Goal: Task Accomplishment & Management: Manage account settings

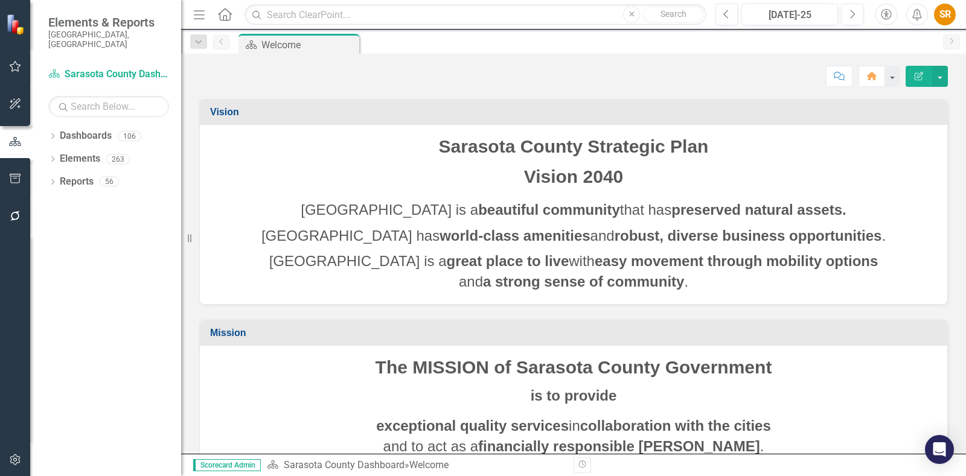
scroll to position [77, 0]
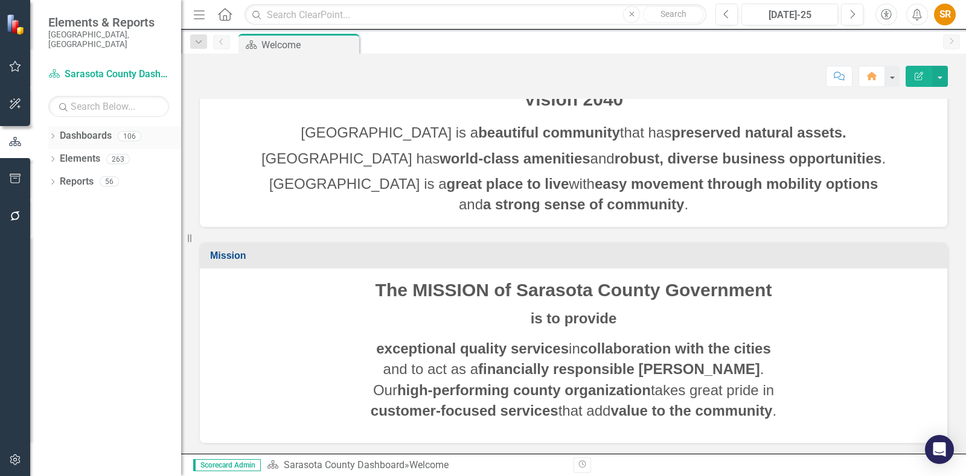
click at [83, 129] on link "Dashboards" at bounding box center [86, 136] width 52 height 14
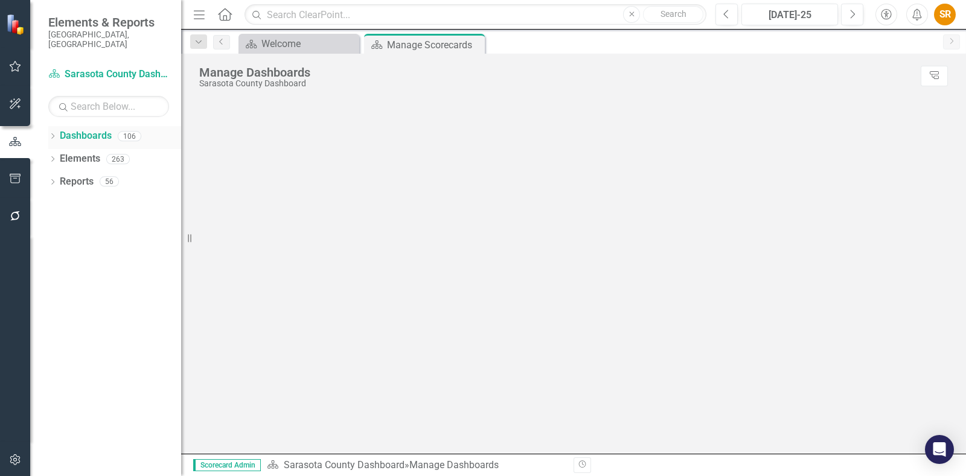
click at [51, 134] on icon "Dropdown" at bounding box center [52, 137] width 8 height 7
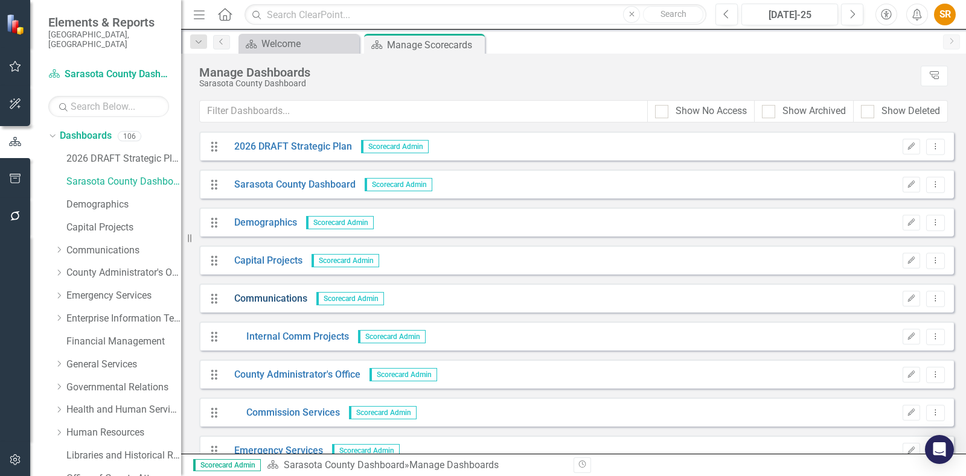
click at [243, 299] on link "Communications" at bounding box center [266, 299] width 82 height 14
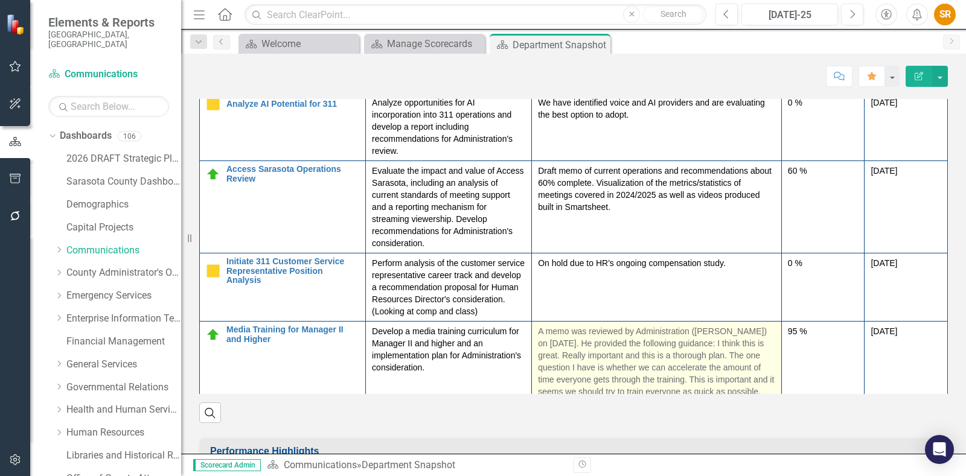
scroll to position [356, 0]
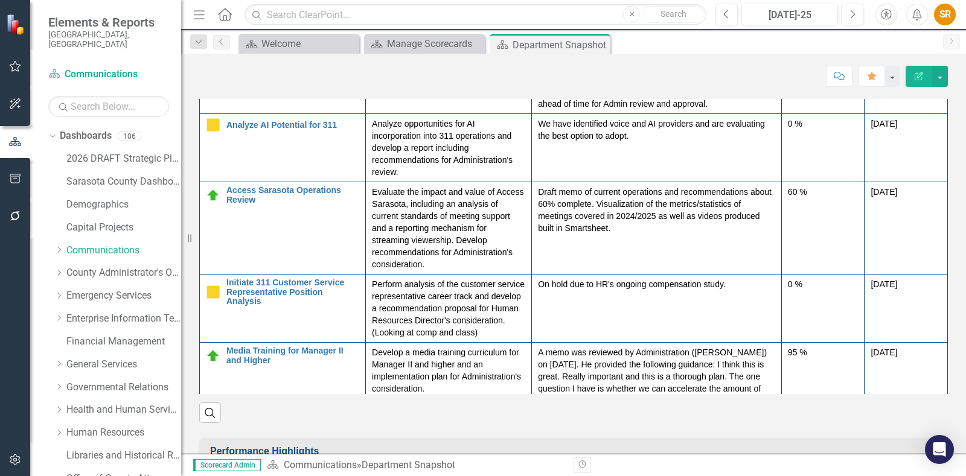
click at [917, 77] on icon "button" at bounding box center [918, 76] width 8 height 8
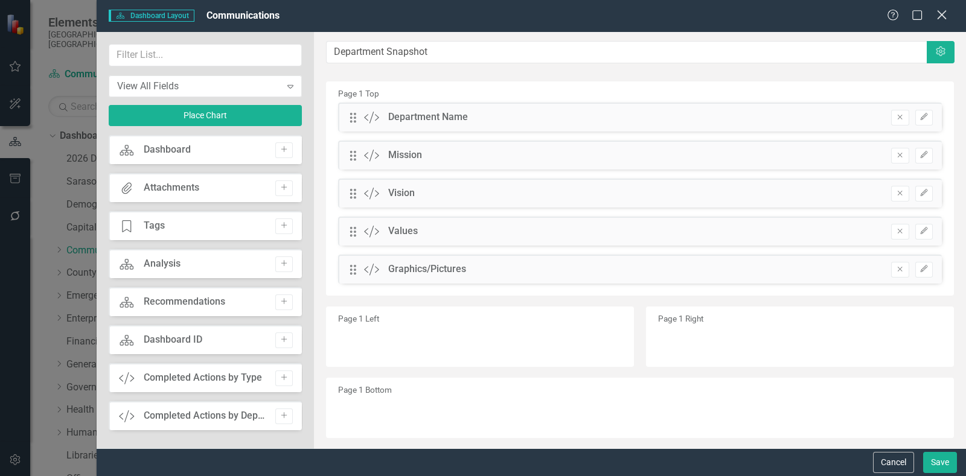
click at [943, 17] on icon at bounding box center [941, 14] width 9 height 9
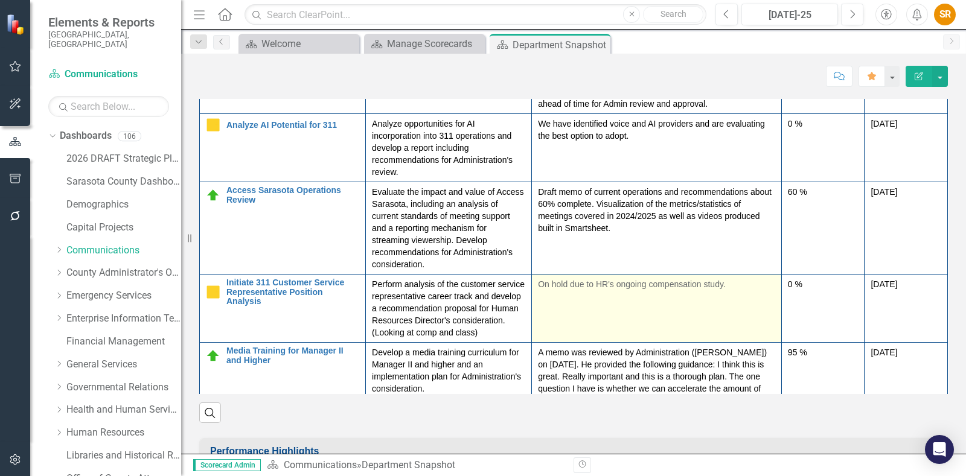
click at [664, 326] on td "On hold due to HR's ongoing compensation study." at bounding box center [657, 309] width 250 height 68
click at [649, 327] on td "On hold due to HR's ongoing compensation study." at bounding box center [657, 309] width 250 height 68
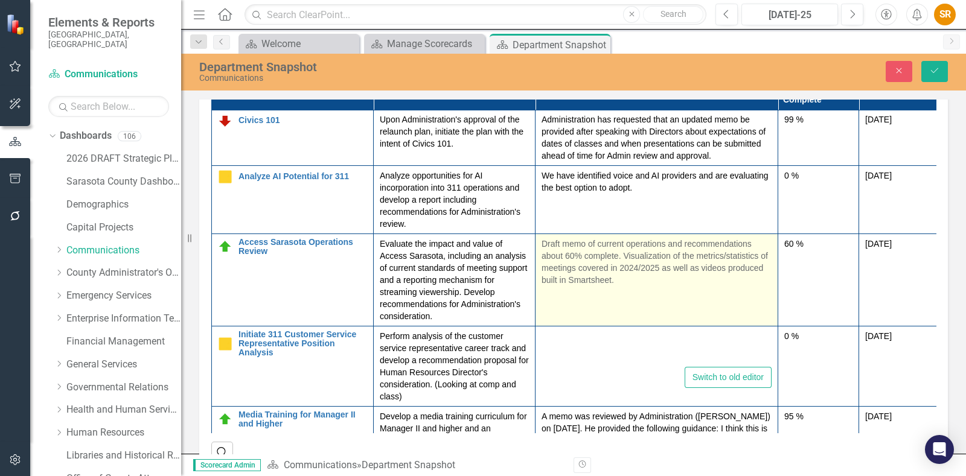
type textarea "<p>On hold due to HR's ongoing compensation study.</p>"
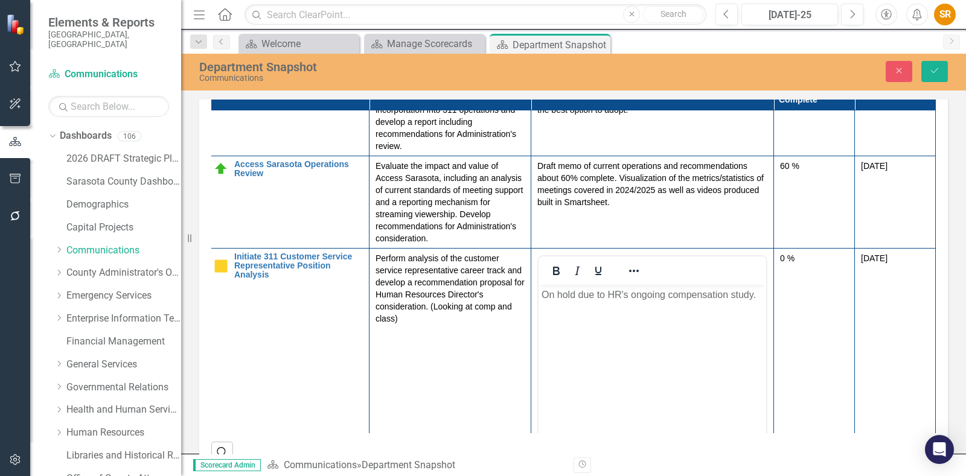
scroll to position [472, 22]
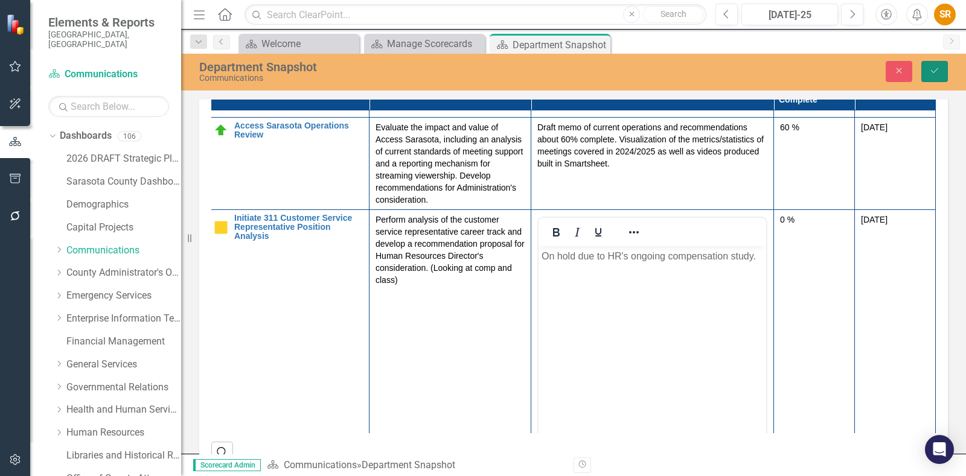
click at [927, 67] on button "Save" at bounding box center [934, 71] width 27 height 21
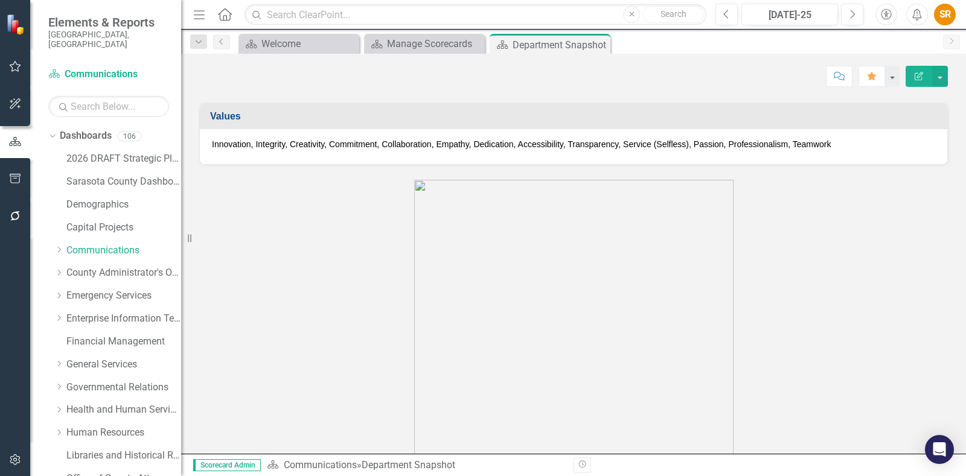
scroll to position [0, 0]
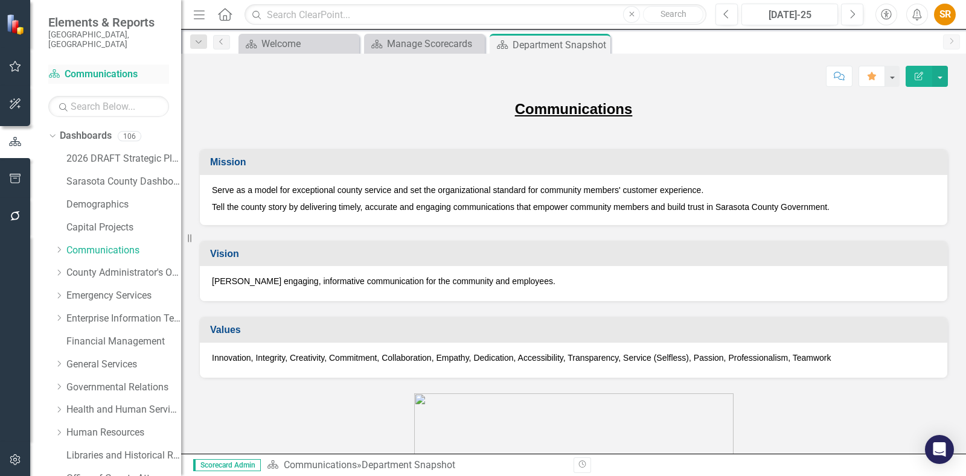
click at [78, 68] on link "Dashboard Communications" at bounding box center [108, 75] width 121 height 14
click at [106, 68] on link "Dashboard Communications" at bounding box center [108, 75] width 121 height 14
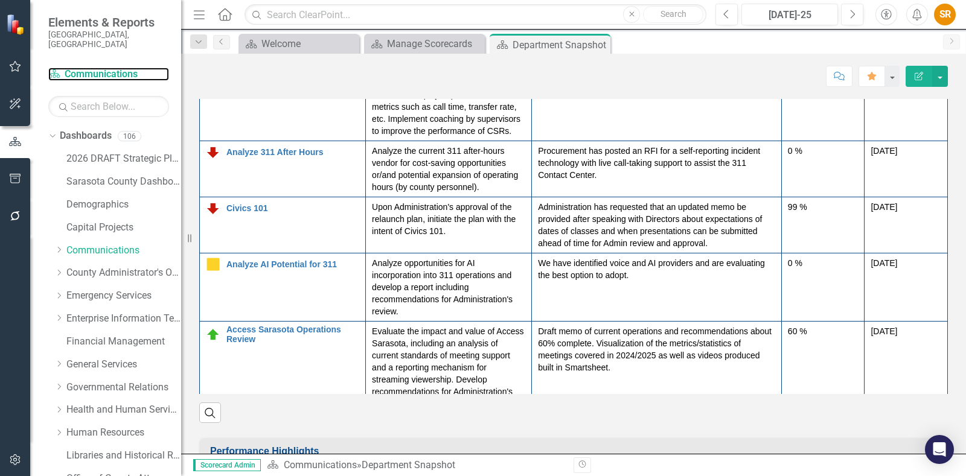
scroll to position [377, 0]
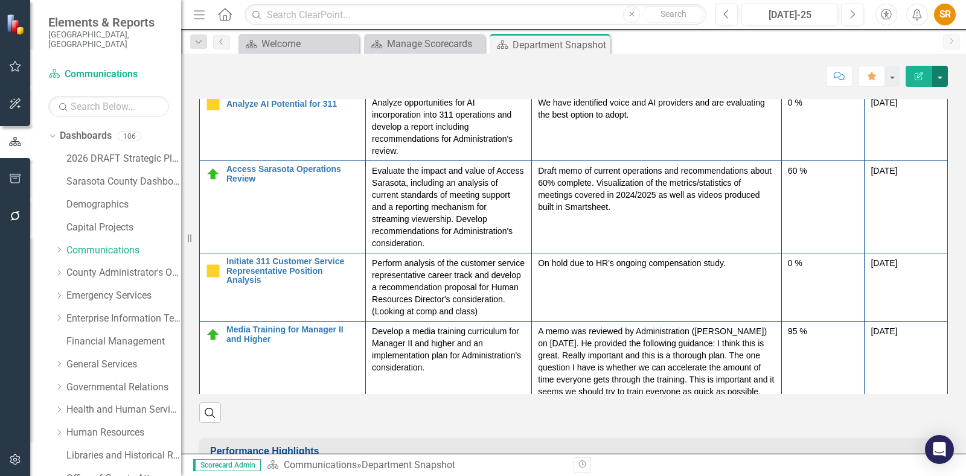
click at [938, 75] on button "button" at bounding box center [940, 76] width 16 height 21
click at [746, 62] on div "Score: N/A [DATE]-25 Completed Comment Favorite Edit Report" at bounding box center [573, 72] width 784 height 36
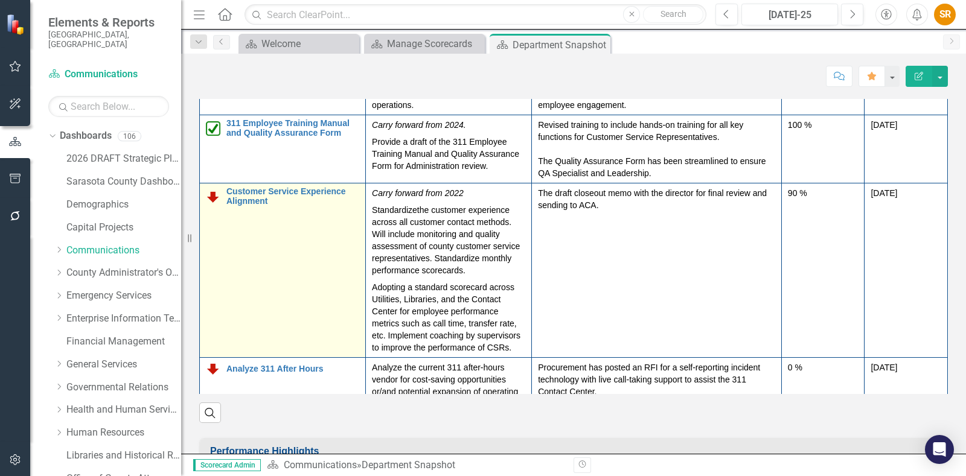
scroll to position [1282, 0]
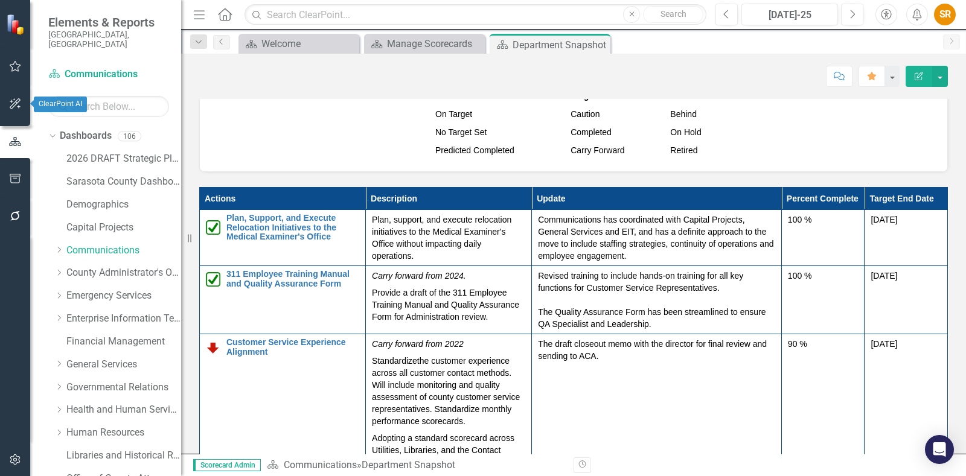
click at [10, 106] on icon "button" at bounding box center [15, 104] width 13 height 10
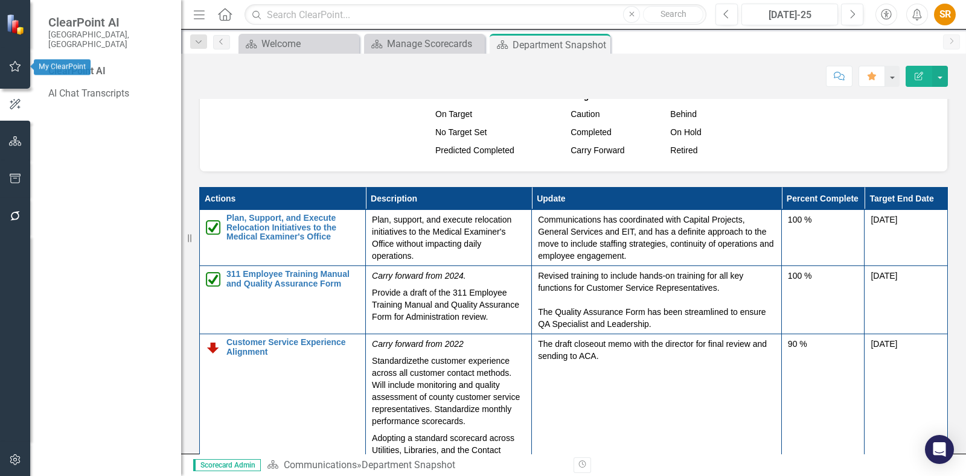
click at [18, 66] on icon "button" at bounding box center [15, 67] width 13 height 10
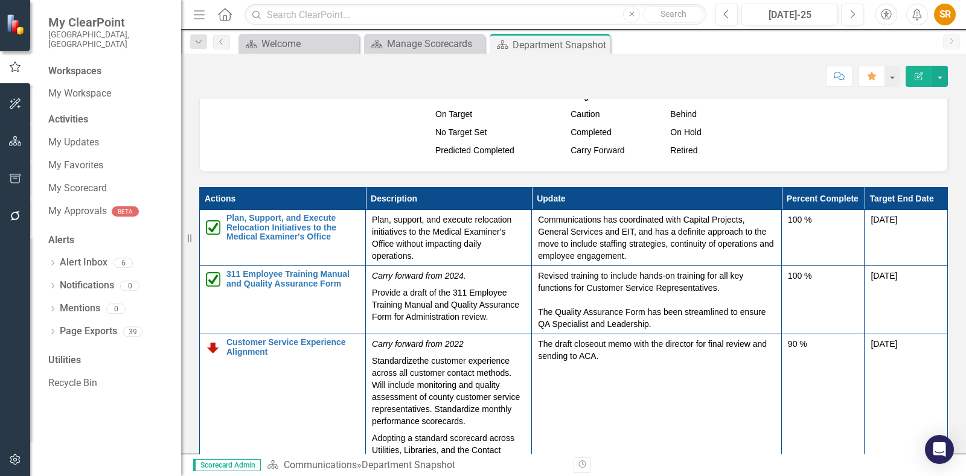
click at [16, 15] on img at bounding box center [16, 24] width 21 height 21
click at [524, 46] on div "Department Snapshot" at bounding box center [544, 44] width 65 height 15
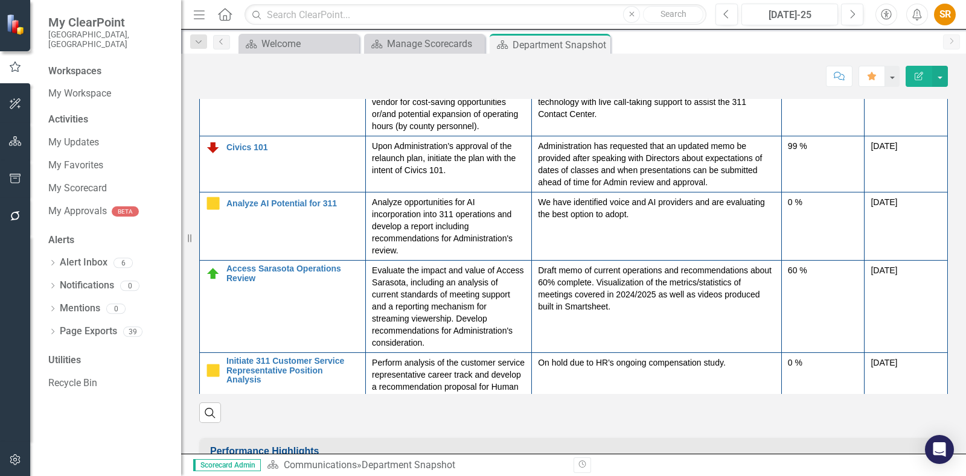
scroll to position [301, 0]
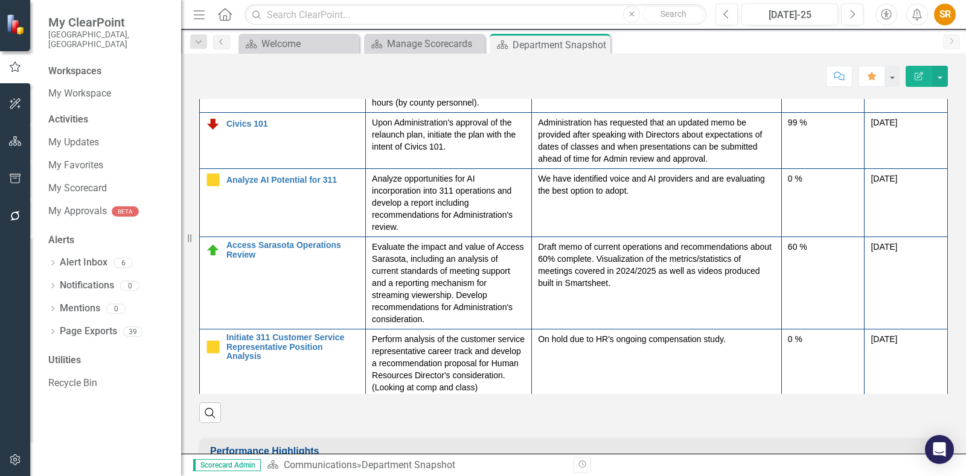
click at [13, 27] on img at bounding box center [16, 24] width 21 height 21
drag, startPoint x: 537, startPoint y: 446, endPoint x: 721, endPoint y: 445, distance: 183.4
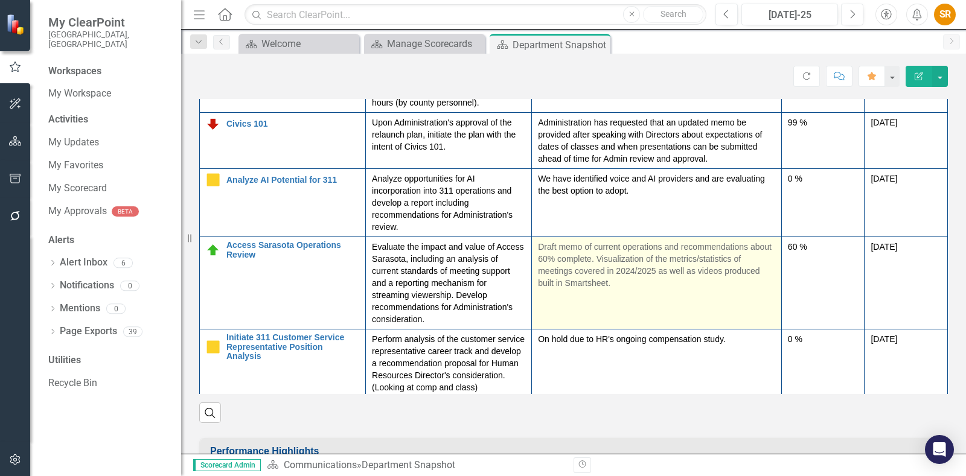
click at [618, 268] on p "Draft memo of current operations and recommendations about 60% complete. Visual…" at bounding box center [656, 265] width 237 height 48
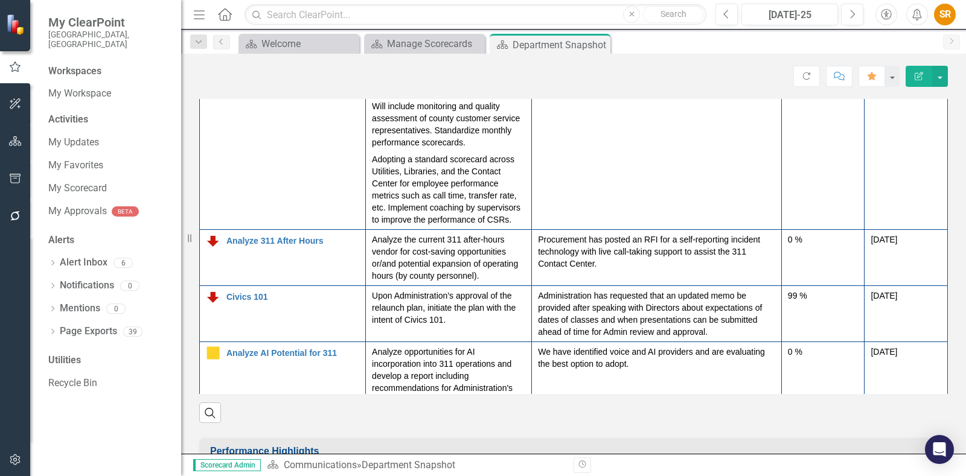
scroll to position [0, 0]
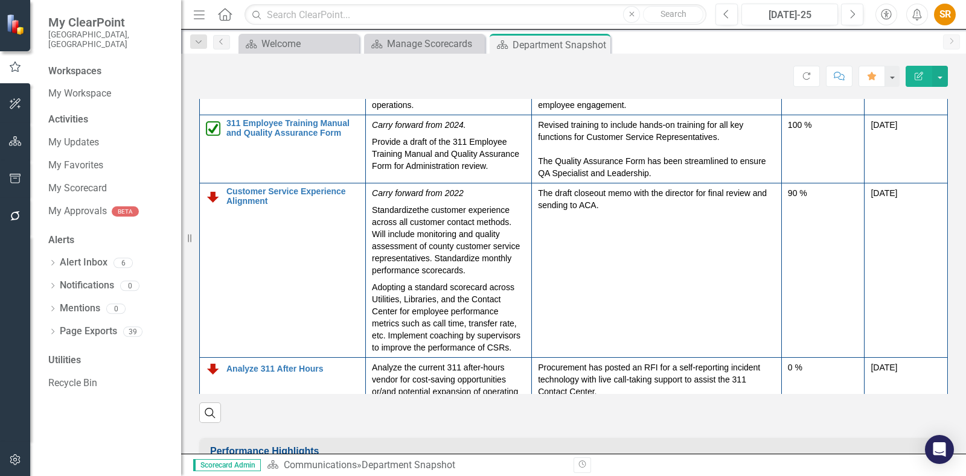
click at [21, 24] on img at bounding box center [16, 24] width 21 height 21
click at [227, 14] on icon "Home" at bounding box center [225, 14] width 16 height 13
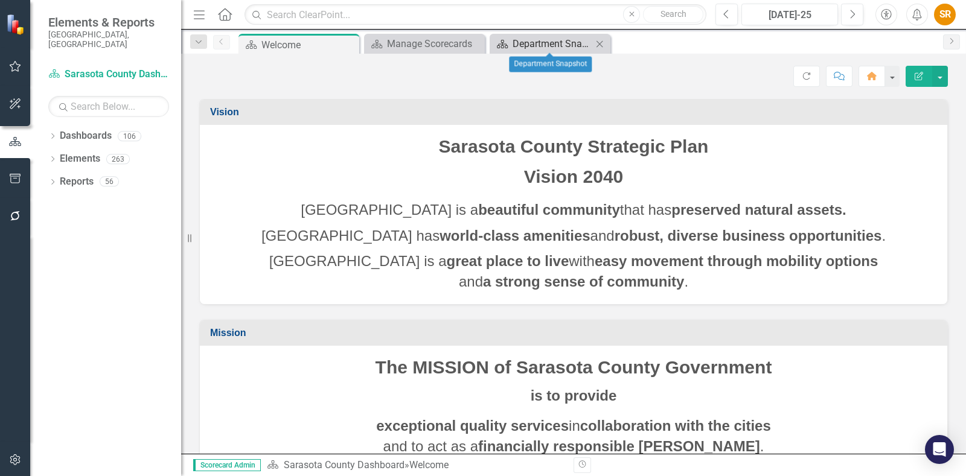
click at [542, 42] on div "Department Snapshot" at bounding box center [552, 43] width 80 height 15
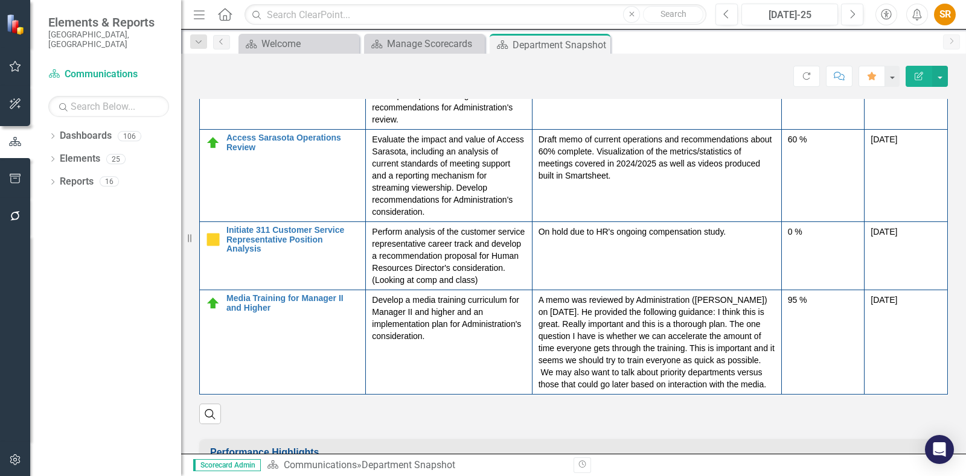
scroll to position [1282, 0]
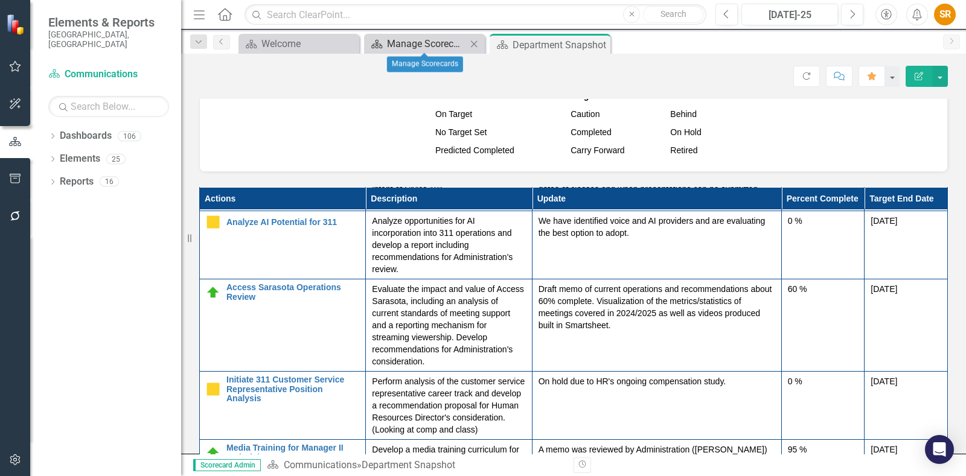
click at [434, 45] on div "Manage Scorecards" at bounding box center [427, 43] width 80 height 15
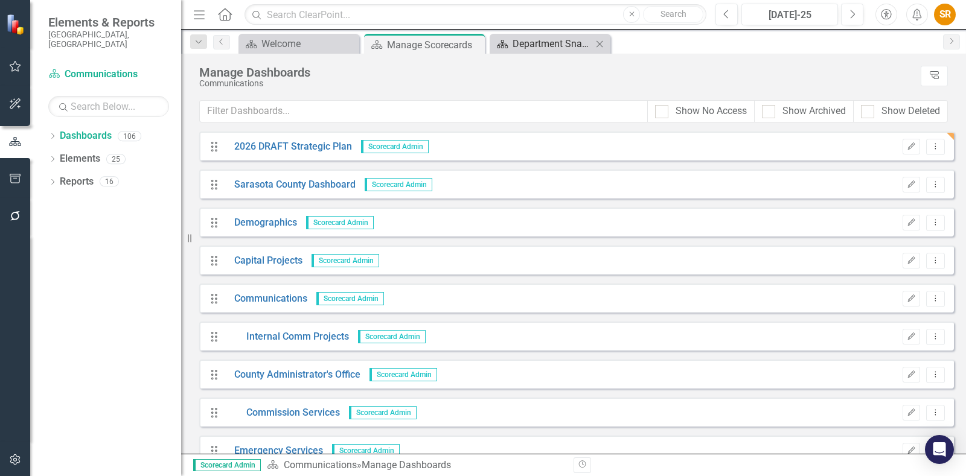
click at [546, 41] on div "Department Snapshot" at bounding box center [552, 43] width 80 height 15
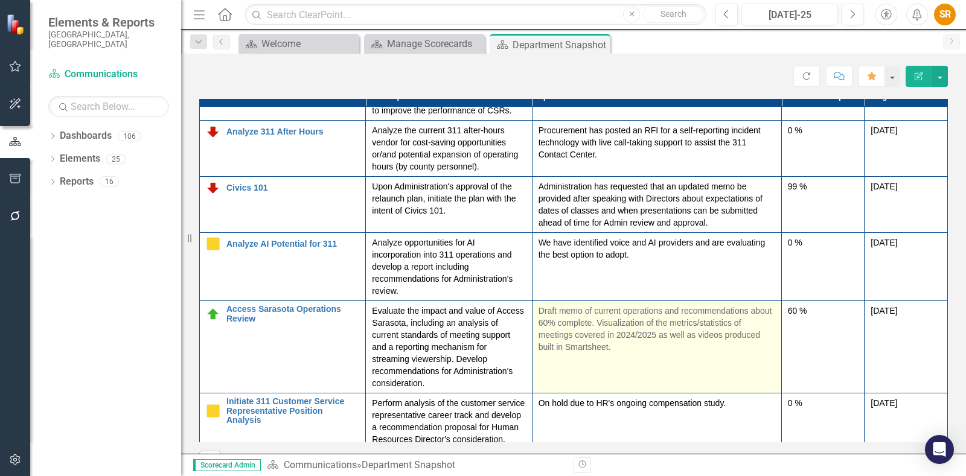
scroll to position [253, 0]
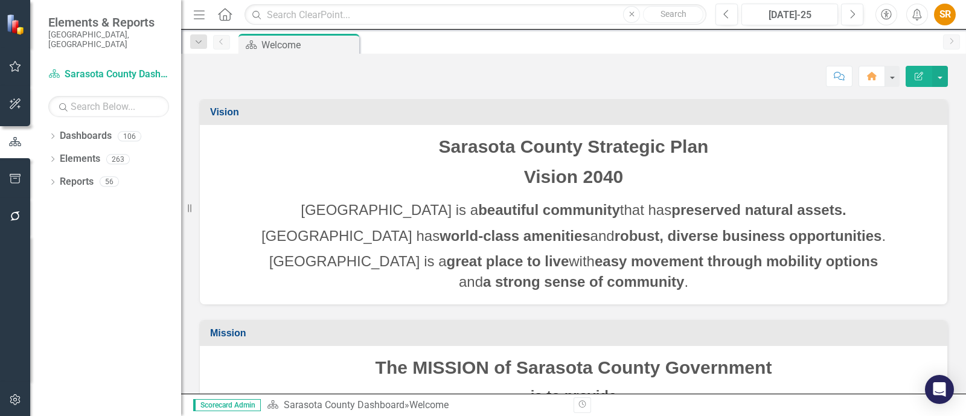
scroll to position [138, 0]
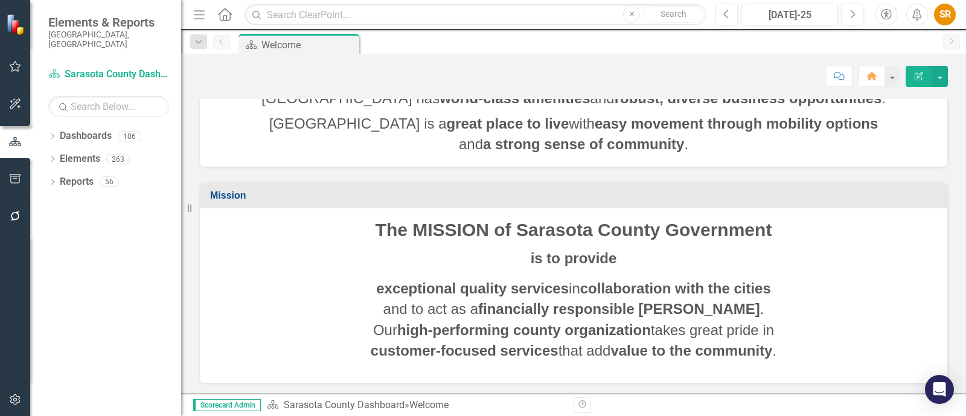
click at [224, 18] on icon "Home" at bounding box center [225, 14] width 16 height 13
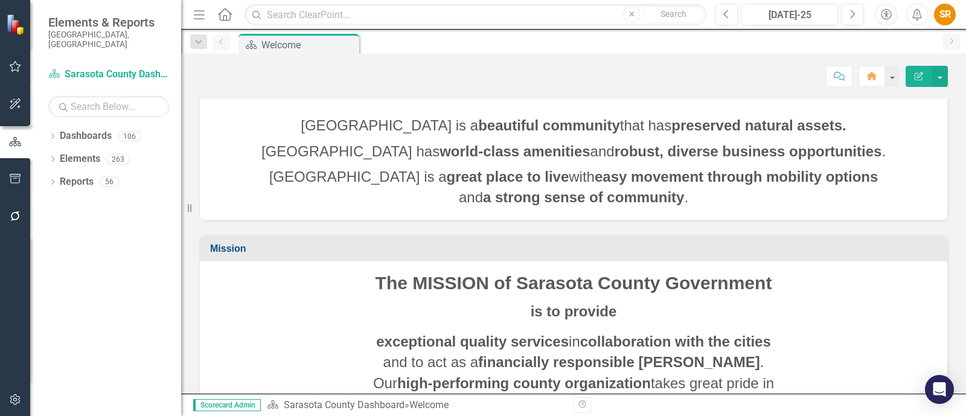
scroll to position [138, 0]
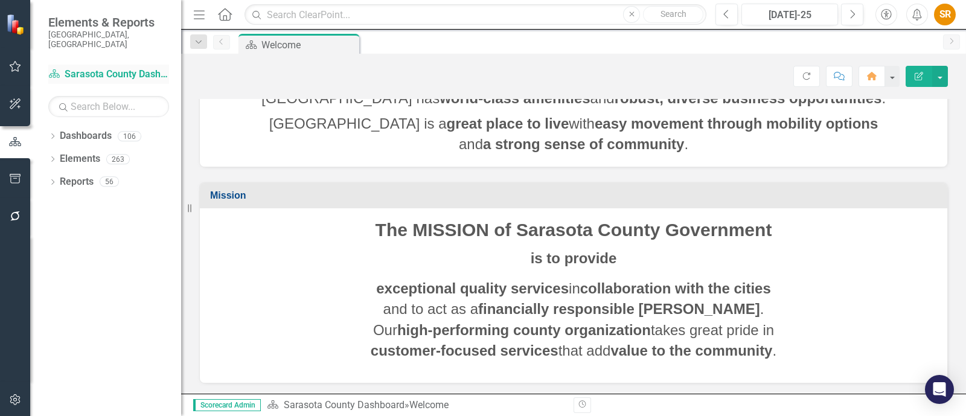
click at [113, 68] on link "Dashboard Sarasota County Dashboard" at bounding box center [108, 75] width 121 height 14
click at [111, 97] on input "text" at bounding box center [108, 106] width 121 height 21
type input "comm"
click at [51, 133] on div "Dropdown" at bounding box center [52, 138] width 8 height 10
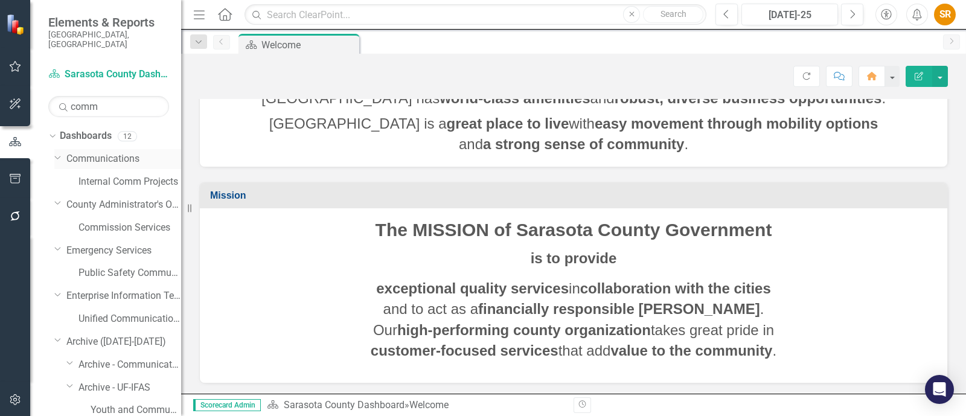
click at [112, 152] on link "Communications" at bounding box center [123, 159] width 115 height 14
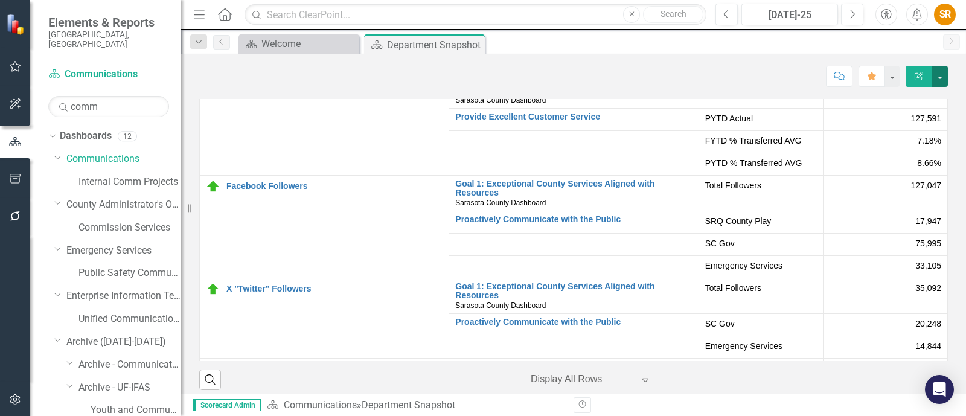
click at [943, 75] on button "button" at bounding box center [940, 76] width 16 height 21
click at [790, 66] on div "Score: N/A [DATE]-25 Completed Comment Favorite Edit Report" at bounding box center [573, 76] width 748 height 21
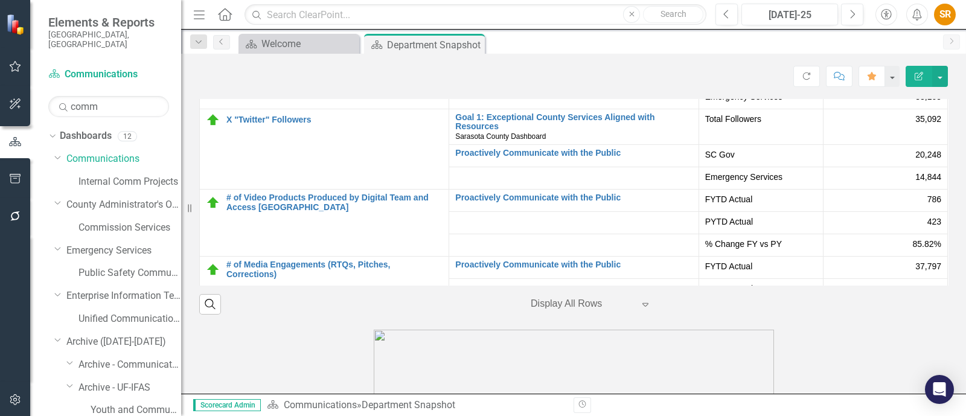
scroll to position [109, 0]
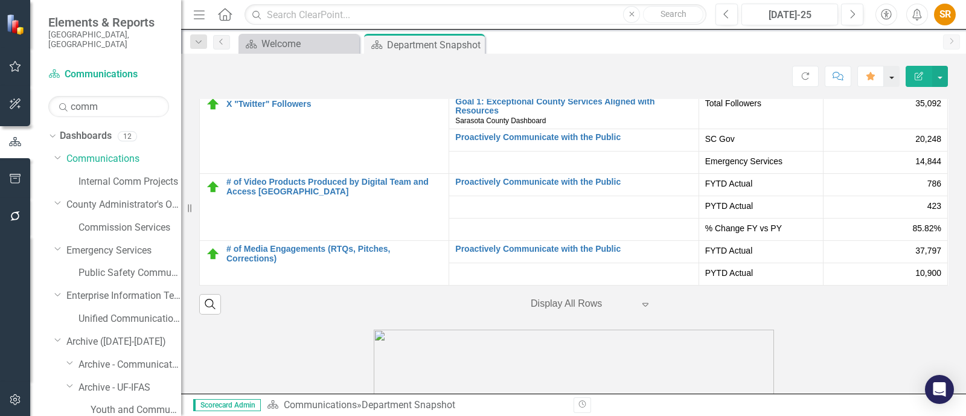
click at [891, 75] on button "button" at bounding box center [891, 76] width 16 height 21
click at [894, 76] on button "button" at bounding box center [891, 76] width 16 height 21
click at [943, 80] on button "button" at bounding box center [940, 76] width 16 height 21
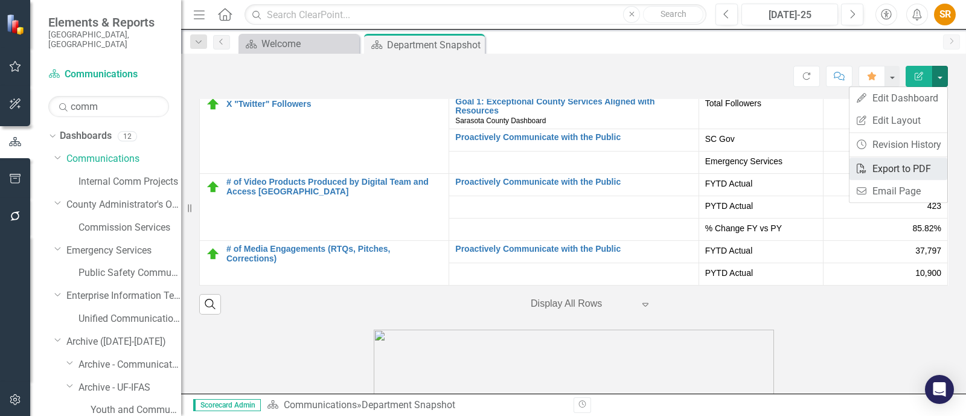
click at [921, 173] on link "PDF Export to PDF" at bounding box center [898, 168] width 98 height 22
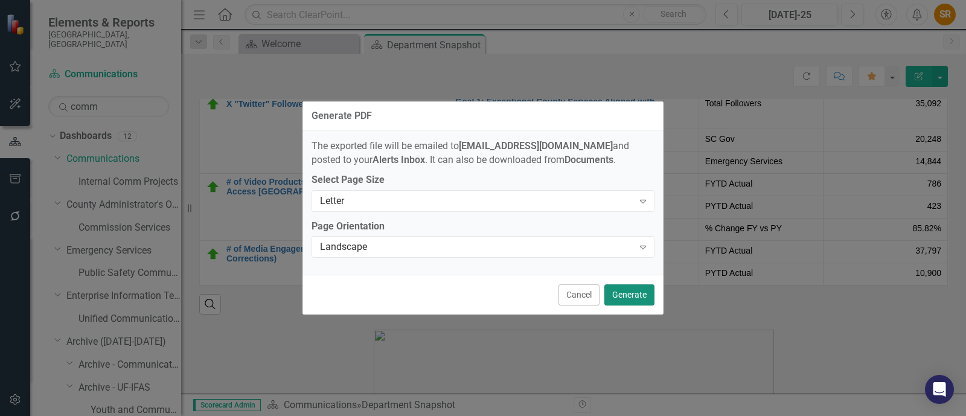
click at [637, 300] on button "Generate" at bounding box center [629, 294] width 50 height 21
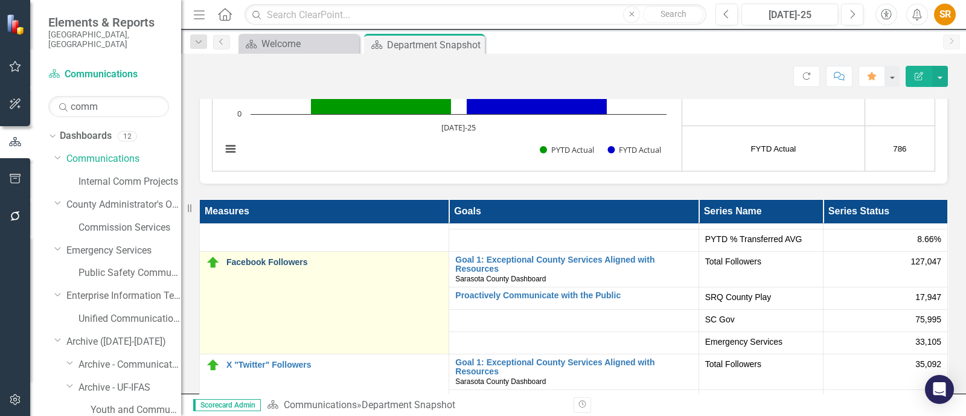
scroll to position [0, 0]
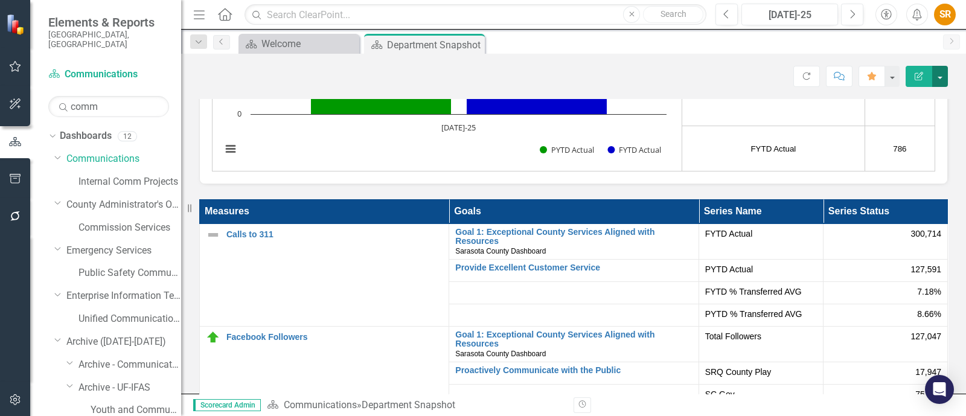
click at [940, 77] on button "button" at bounding box center [940, 76] width 16 height 21
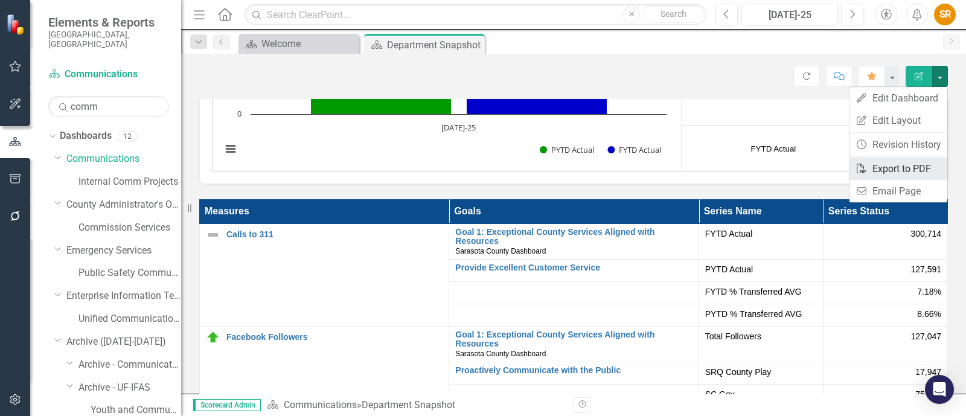
click at [923, 166] on link "PDF Export to PDF" at bounding box center [898, 168] width 98 height 22
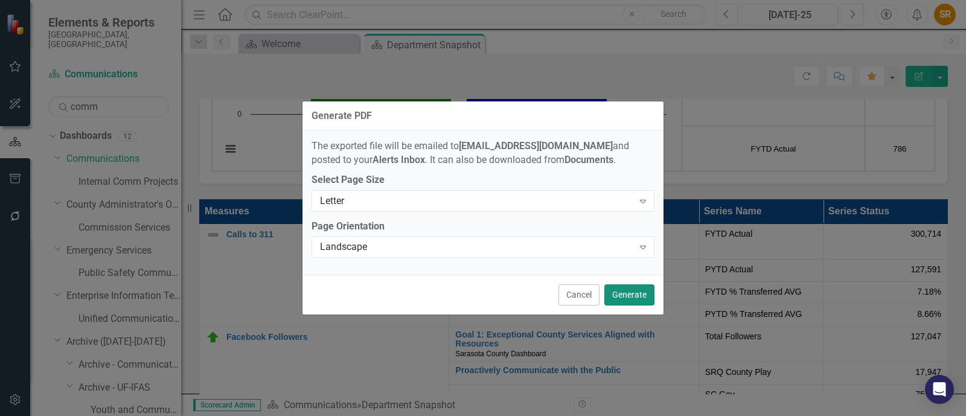
click at [634, 297] on button "Generate" at bounding box center [629, 294] width 50 height 21
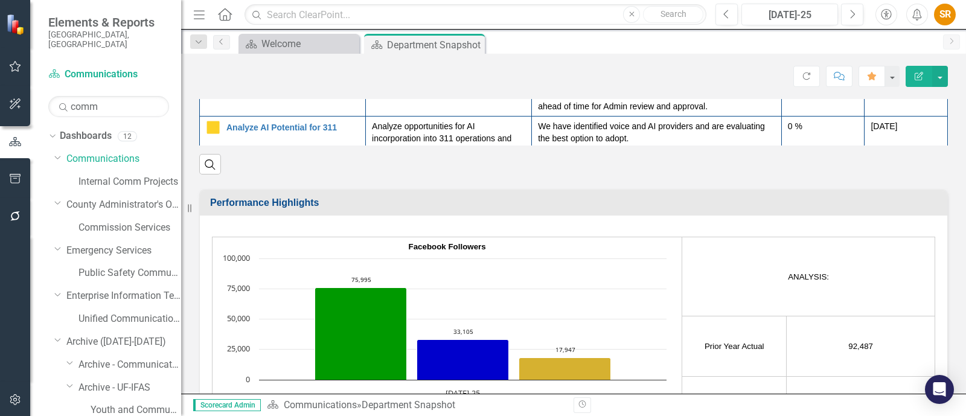
scroll to position [1335, 0]
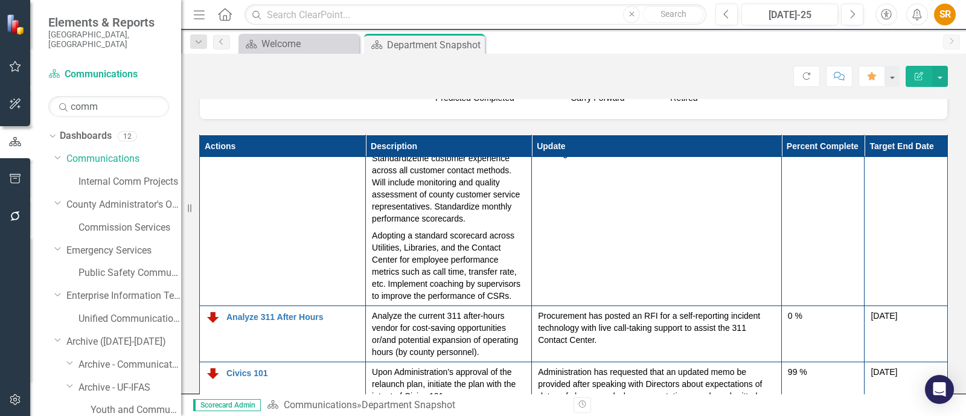
click at [226, 15] on icon at bounding box center [225, 14] width 14 height 13
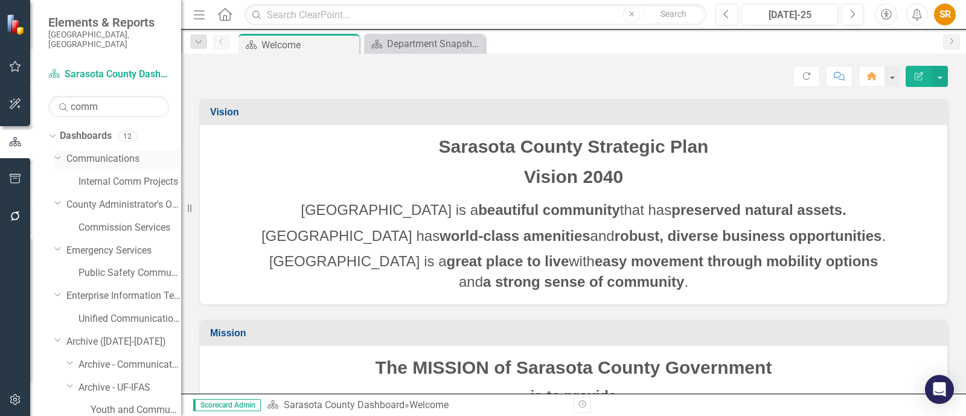
click at [110, 152] on link "Communications" at bounding box center [123, 159] width 115 height 14
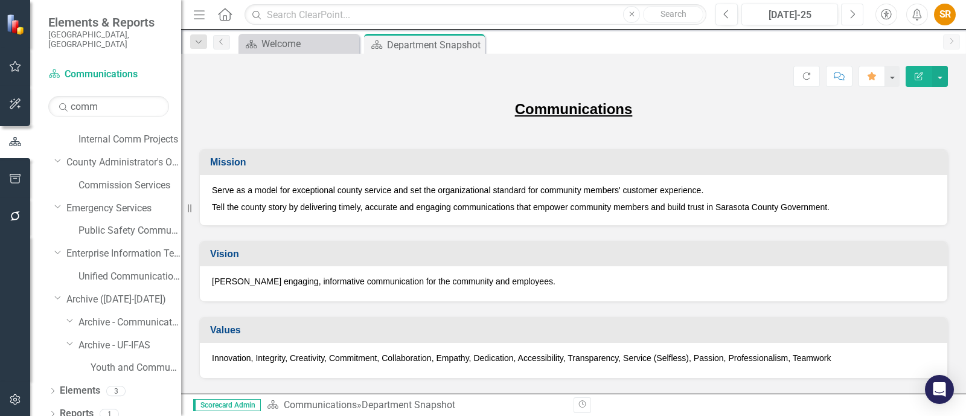
click at [851, 10] on icon "Next" at bounding box center [851, 14] width 7 height 11
click at [853, 16] on icon "Next" at bounding box center [851, 14] width 7 height 11
click at [721, 14] on button "Previous" at bounding box center [726, 15] width 22 height 22
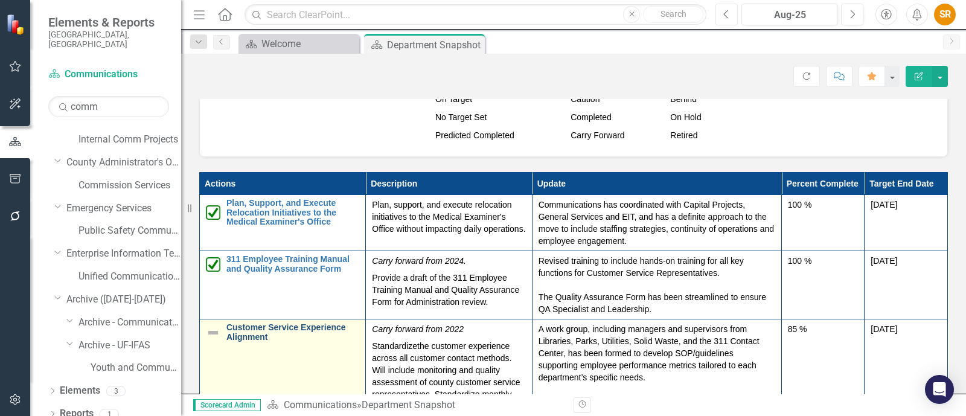
scroll to position [75, 0]
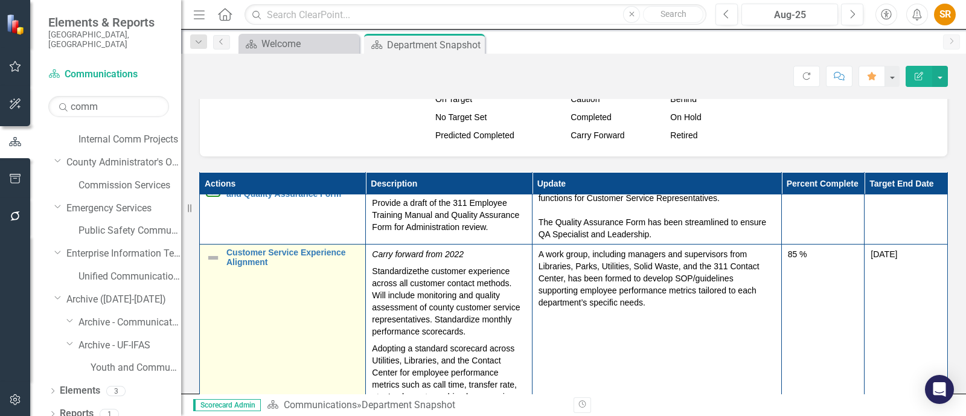
click at [211, 259] on img at bounding box center [213, 257] width 14 height 14
click at [240, 265] on link "Customer Service Experience Alignment" at bounding box center [292, 257] width 133 height 19
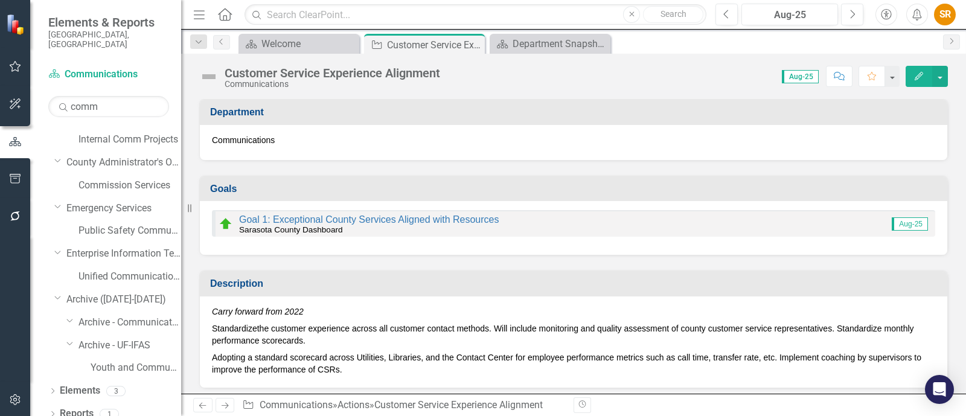
click at [208, 77] on img at bounding box center [208, 76] width 19 height 19
click at [207, 72] on img at bounding box center [208, 76] width 19 height 19
click at [211, 76] on img at bounding box center [208, 76] width 19 height 19
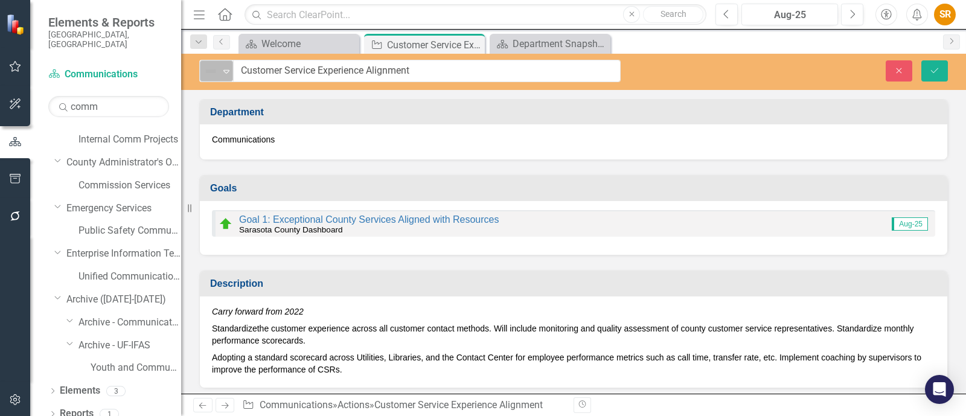
click at [228, 70] on icon "Expand" at bounding box center [226, 71] width 12 height 10
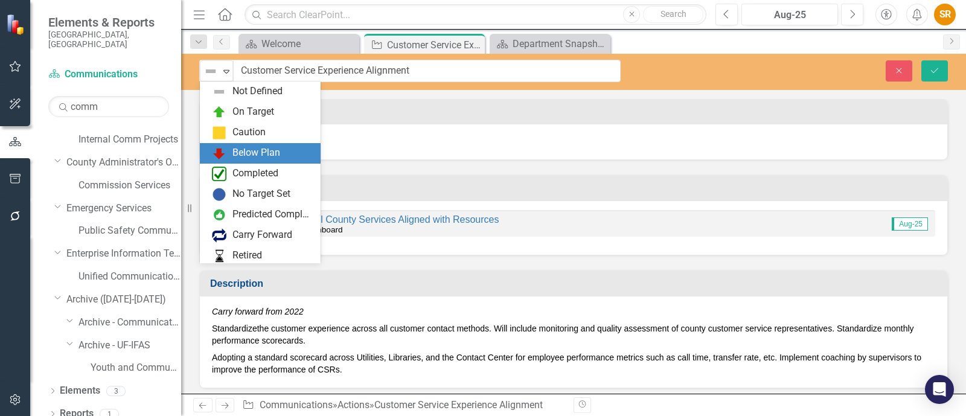
click at [235, 158] on div "Below Plan" at bounding box center [256, 153] width 48 height 14
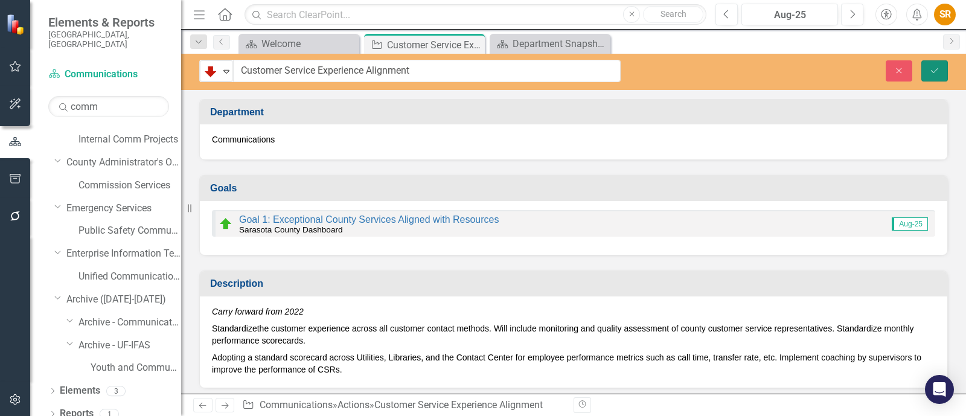
drag, startPoint x: 938, startPoint y: 67, endPoint x: 888, endPoint y: 101, distance: 60.8
click at [937, 67] on icon "Save" at bounding box center [934, 70] width 11 height 8
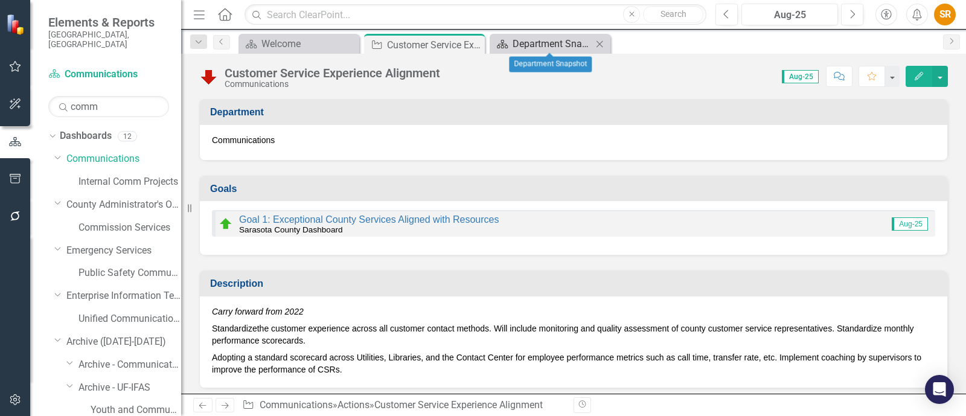
click at [548, 46] on div "Department Snapshot" at bounding box center [552, 43] width 80 height 15
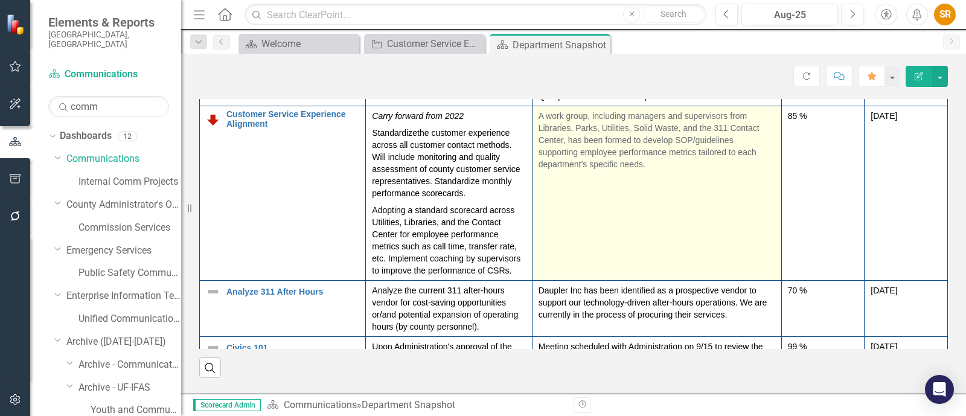
scroll to position [150, 0]
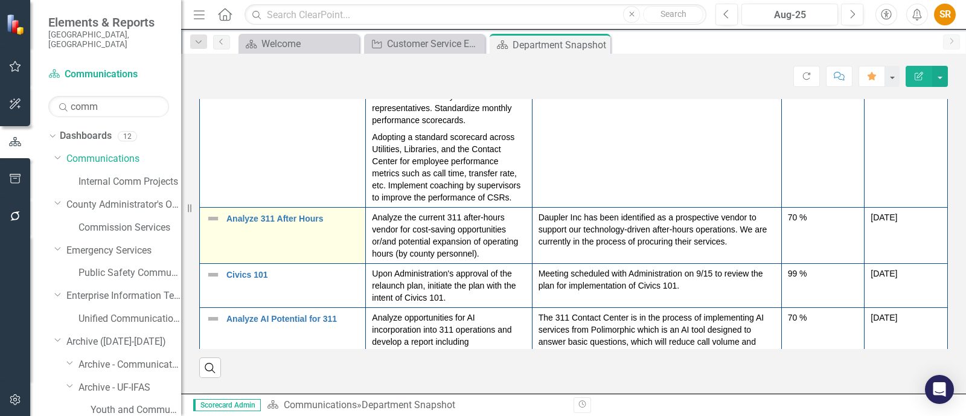
click at [211, 221] on img at bounding box center [213, 218] width 14 height 14
click at [211, 224] on img at bounding box center [213, 218] width 14 height 14
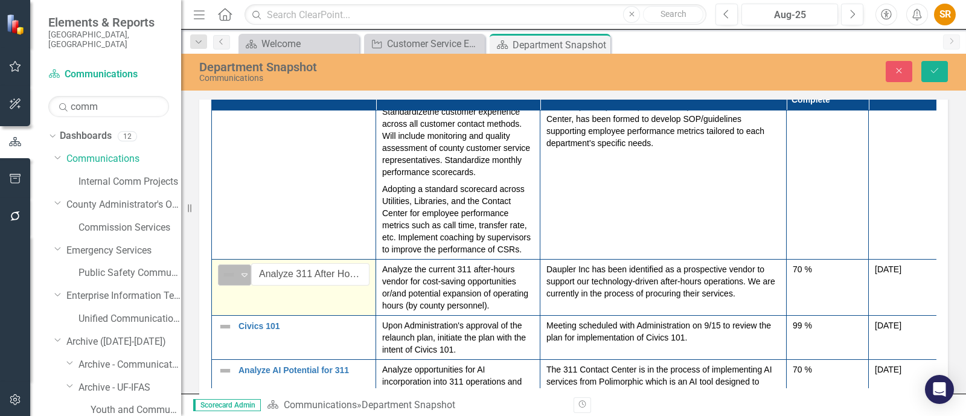
click at [246, 270] on icon "Expand" at bounding box center [244, 275] width 12 height 10
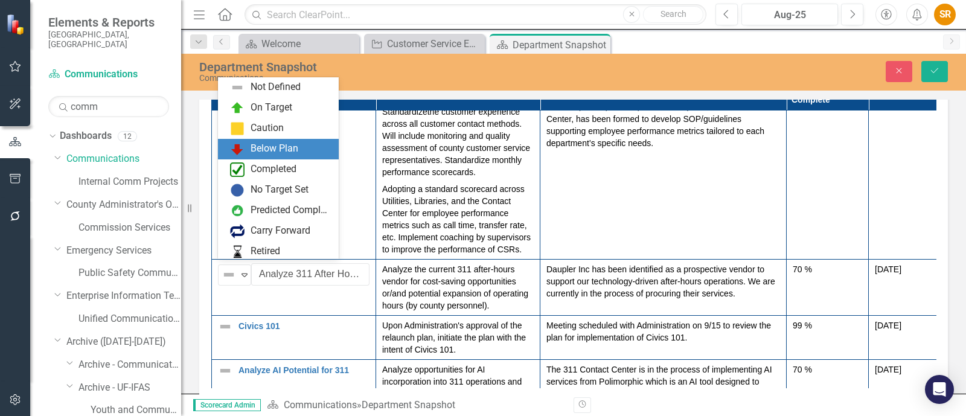
click at [266, 150] on div "Below Plan" at bounding box center [274, 149] width 48 height 14
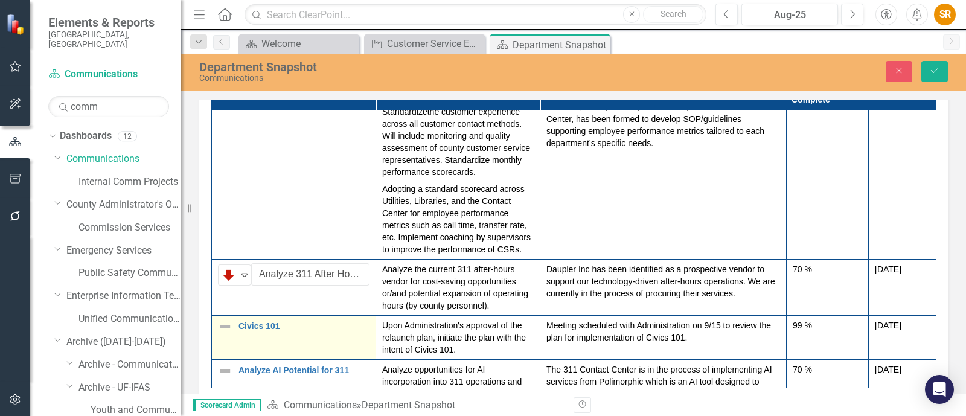
drag, startPoint x: 235, startPoint y: 322, endPoint x: 215, endPoint y: 319, distance: 20.7
click at [235, 322] on div "Civics 101" at bounding box center [293, 326] width 151 height 14
click at [226, 319] on img at bounding box center [225, 326] width 14 height 14
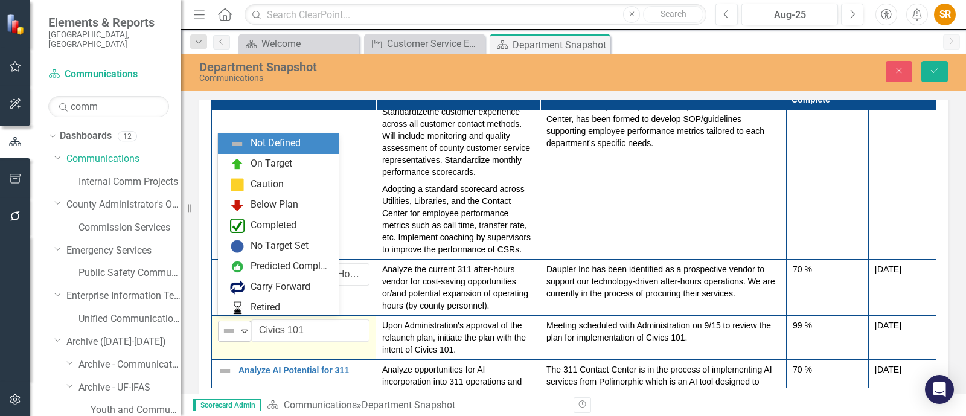
click at [246, 326] on icon "Expand" at bounding box center [244, 331] width 12 height 10
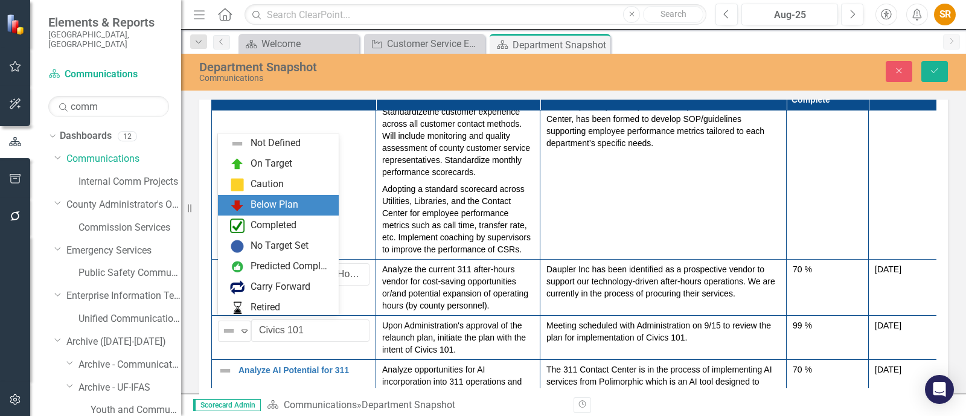
click at [269, 206] on div "Below Plan" at bounding box center [274, 205] width 48 height 14
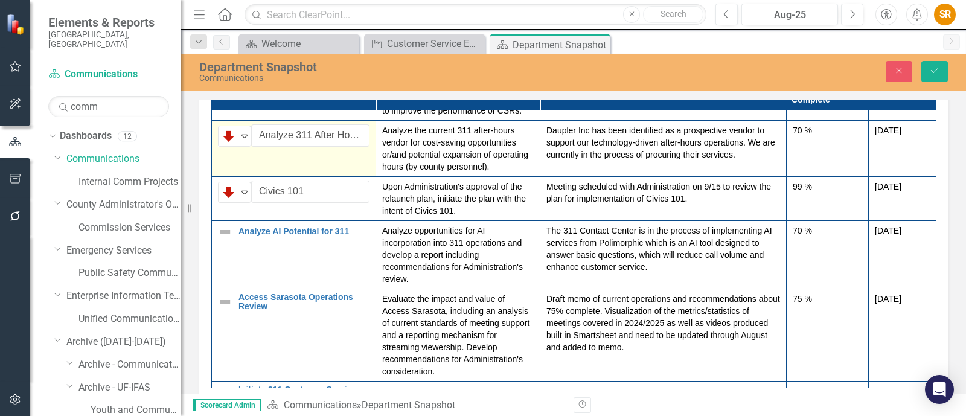
scroll to position [301, 0]
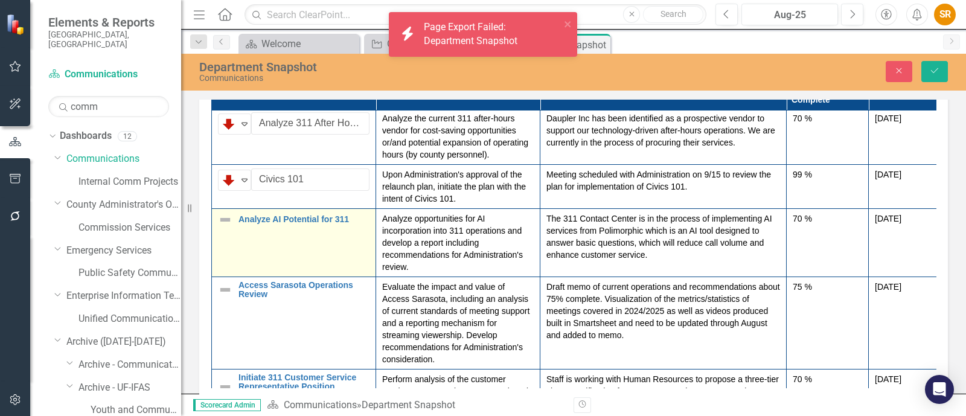
click at [223, 212] on img at bounding box center [225, 219] width 14 height 14
click at [229, 212] on img at bounding box center [225, 219] width 14 height 14
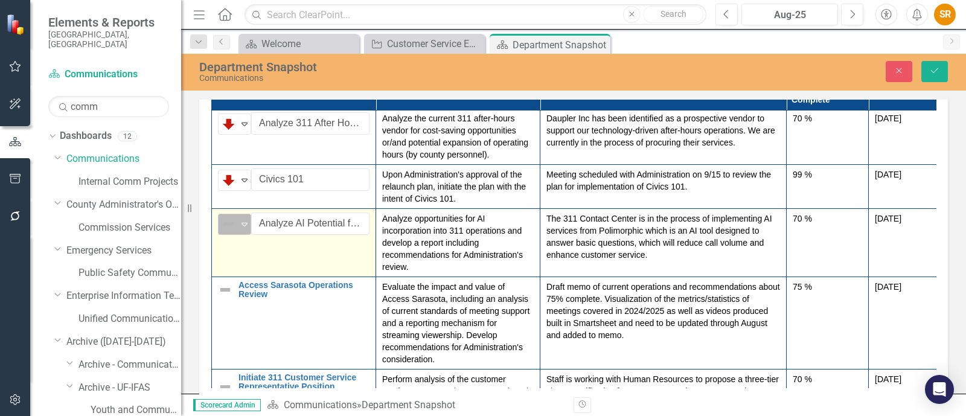
click at [247, 219] on icon "Expand" at bounding box center [244, 224] width 12 height 10
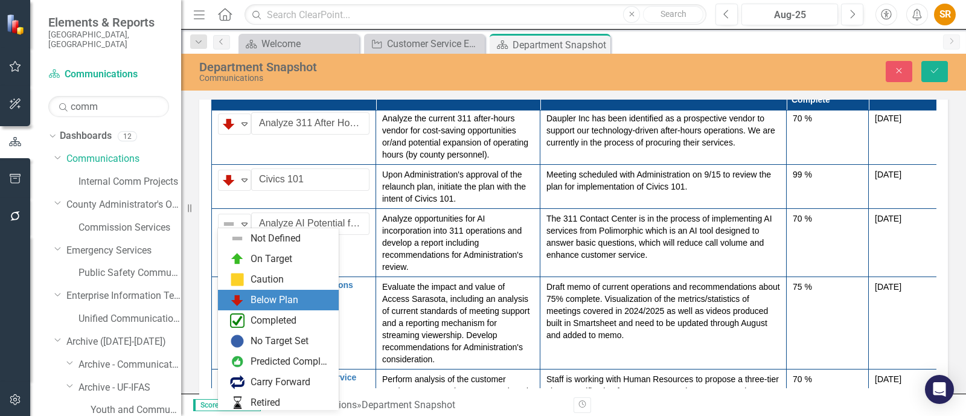
click at [264, 302] on div "Below Plan" at bounding box center [274, 300] width 48 height 14
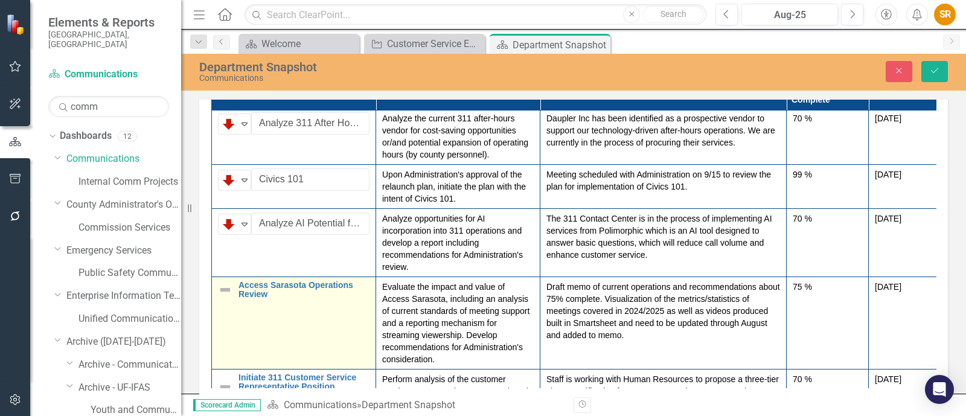
scroll to position [377, 0]
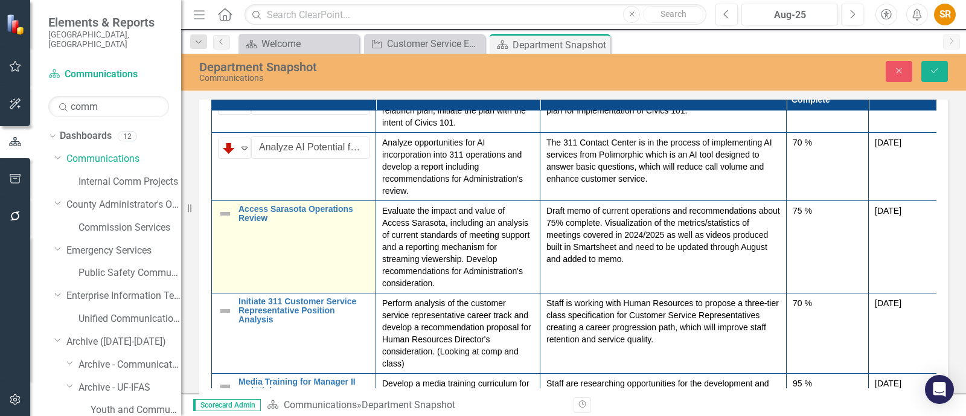
click at [223, 206] on img at bounding box center [225, 213] width 14 height 14
click at [224, 206] on img at bounding box center [225, 213] width 14 height 14
click at [244, 211] on icon "Expand" at bounding box center [244, 216] width 12 height 10
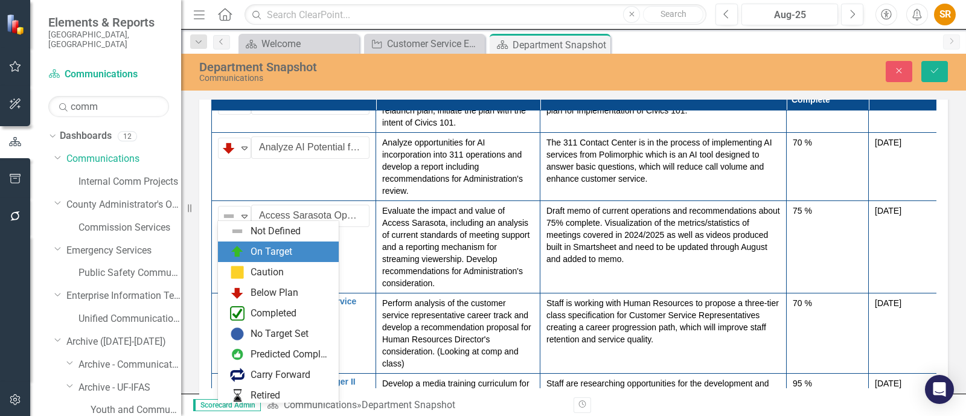
click at [259, 259] on div "On Target" at bounding box center [278, 251] width 121 height 21
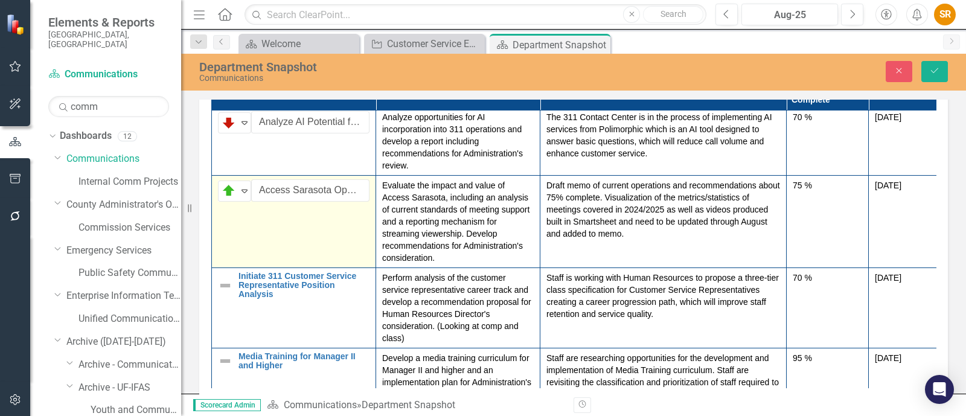
scroll to position [414, 0]
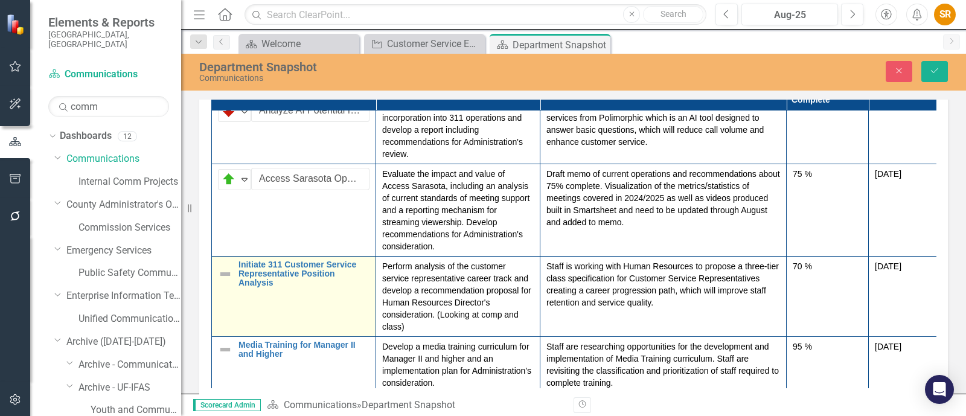
click at [226, 267] on img at bounding box center [225, 274] width 14 height 14
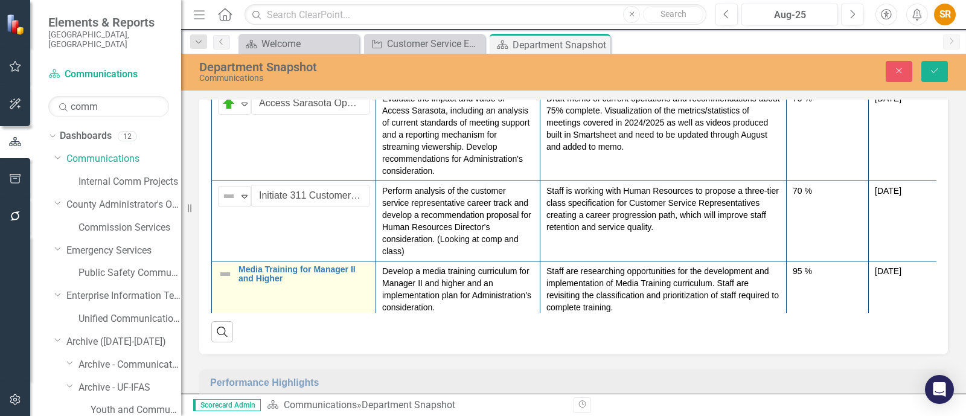
click at [224, 267] on img at bounding box center [225, 274] width 14 height 14
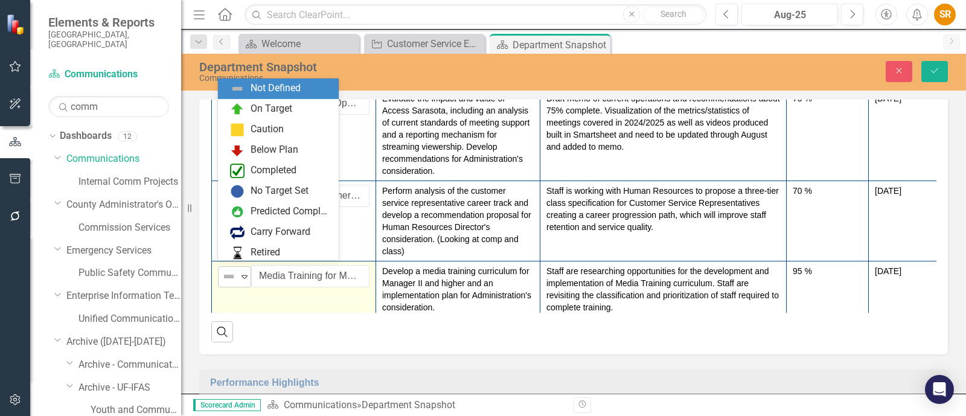
click at [244, 272] on icon "Expand" at bounding box center [244, 277] width 12 height 10
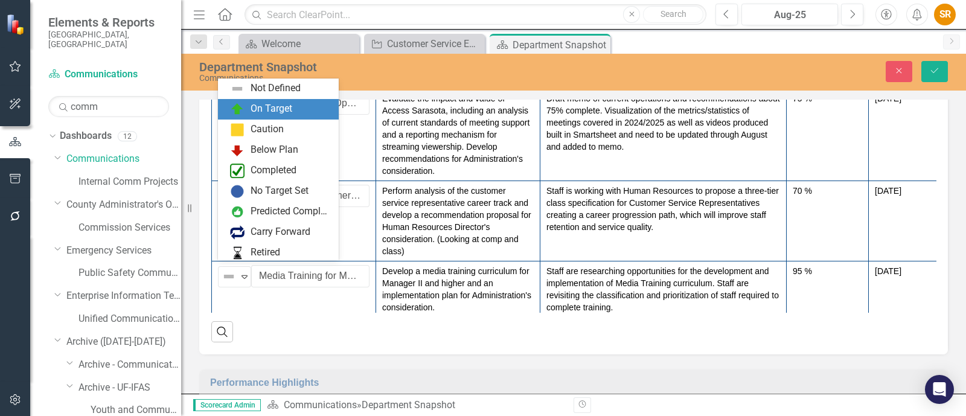
click at [281, 107] on div "On Target" at bounding box center [271, 109] width 42 height 14
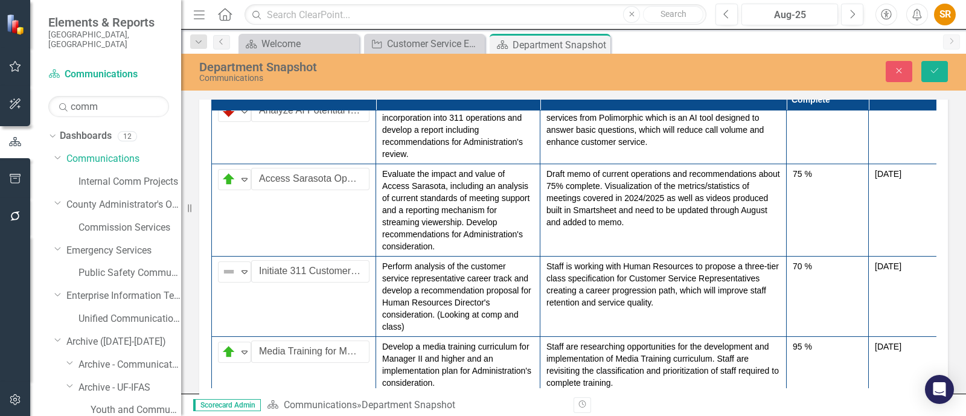
scroll to position [414, 33]
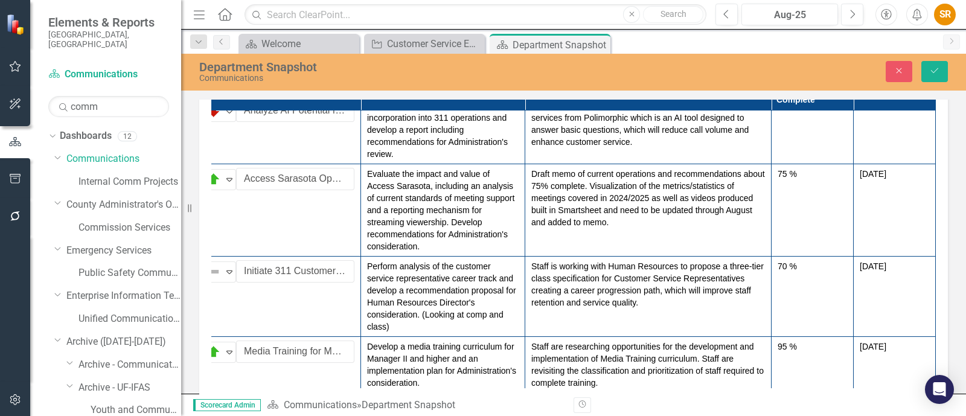
click at [591, 397] on div "Revision History" at bounding box center [953, 405] width 760 height 16
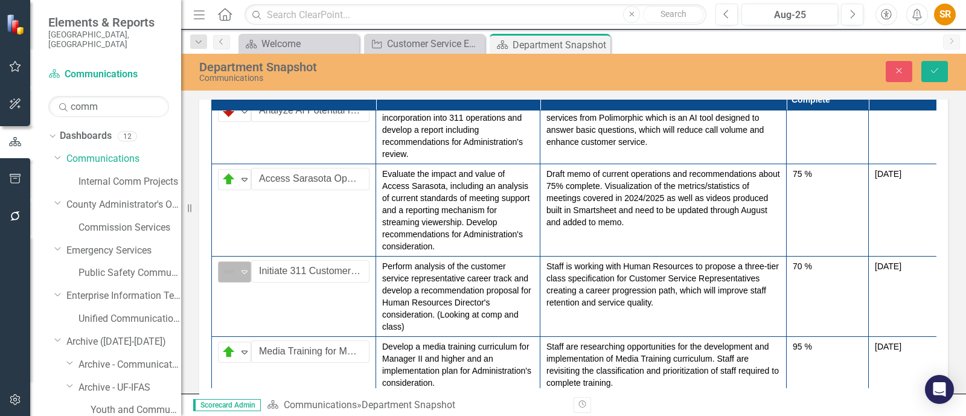
click at [247, 270] on icon at bounding box center [244, 272] width 6 height 4
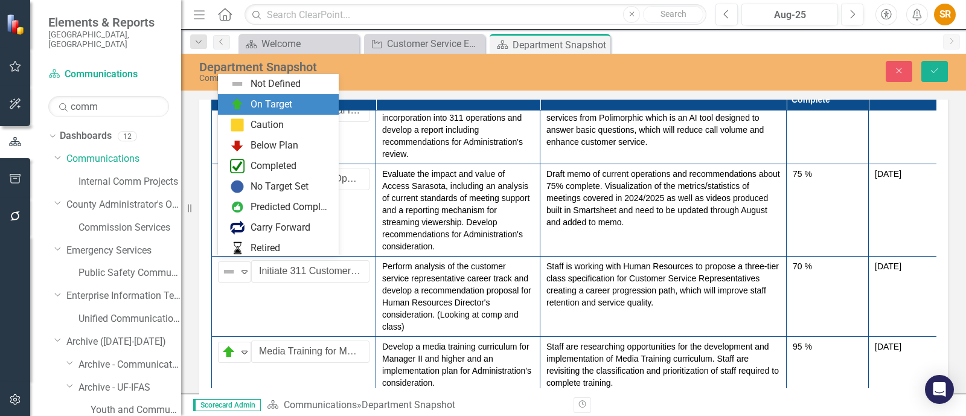
click at [372, 70] on div "Department Snapshot" at bounding box center [406, 66] width 415 height 13
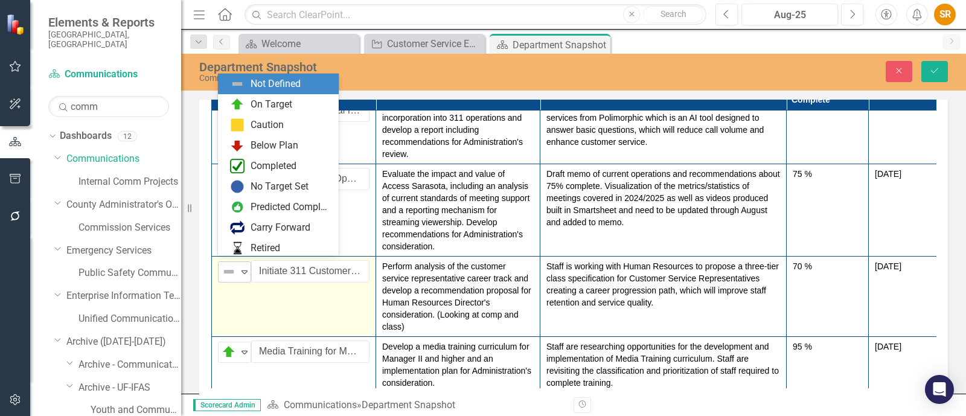
click at [243, 270] on icon at bounding box center [244, 272] width 6 height 4
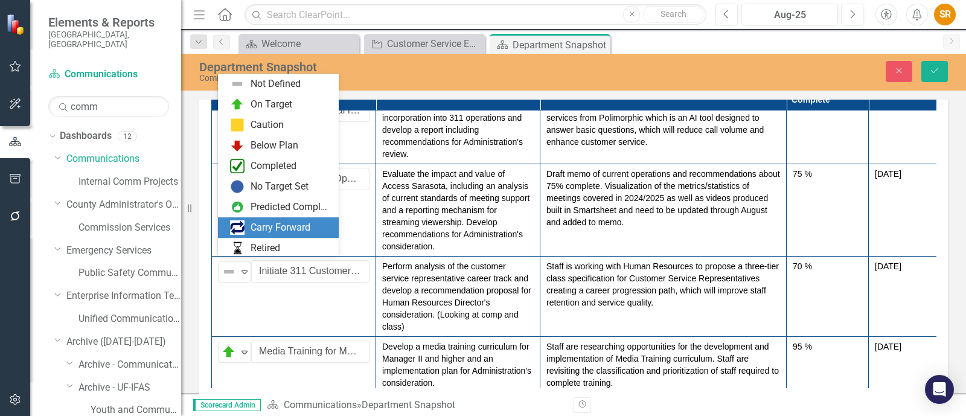
click at [299, 224] on div "Carry Forward" at bounding box center [280, 228] width 60 height 14
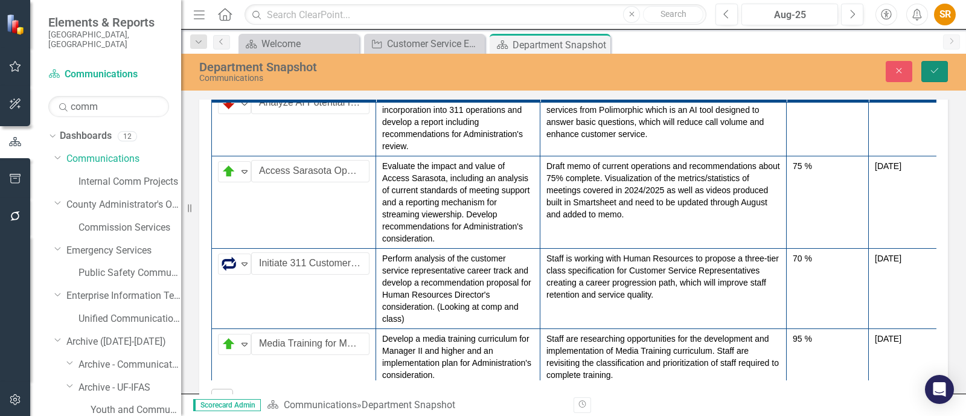
click at [935, 69] on icon "Save" at bounding box center [934, 70] width 11 height 8
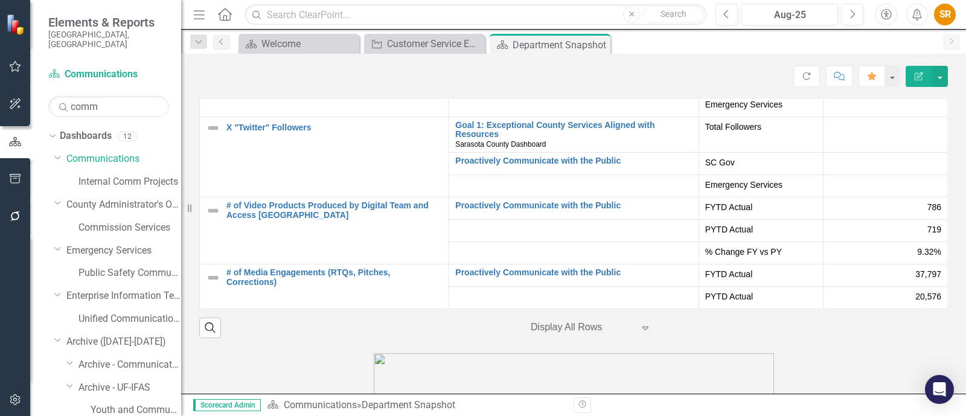
scroll to position [2501, 0]
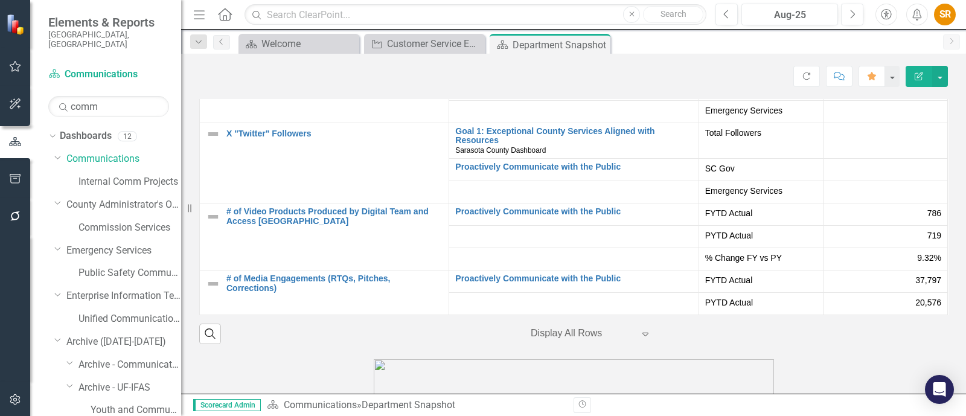
drag, startPoint x: 883, startPoint y: 212, endPoint x: 899, endPoint y: 220, distance: 17.8
click at [899, 219] on div "786" at bounding box center [885, 213] width 112 height 12
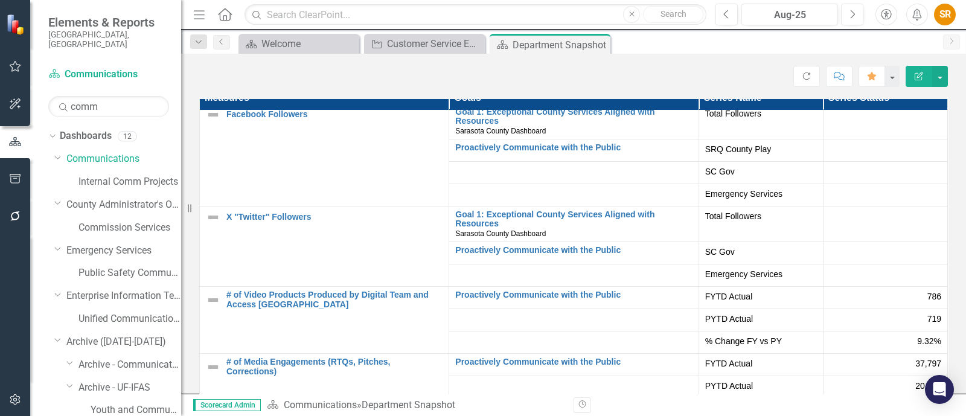
scroll to position [2491, 0]
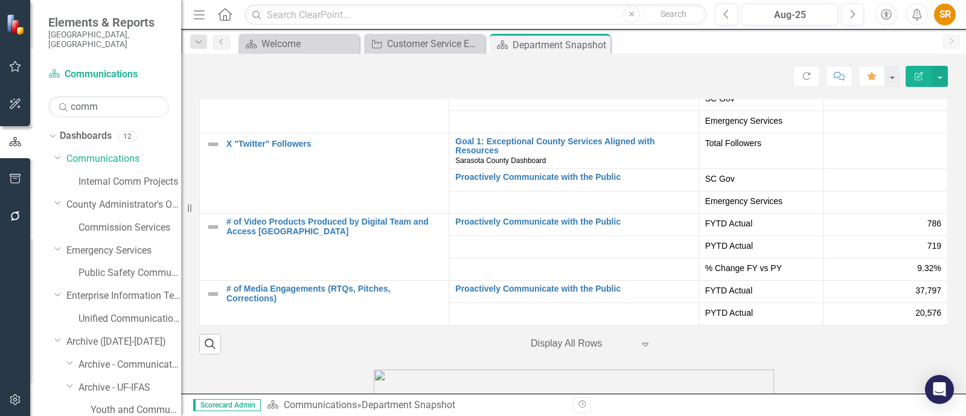
click at [643, 346] on icon at bounding box center [645, 345] width 6 height 4
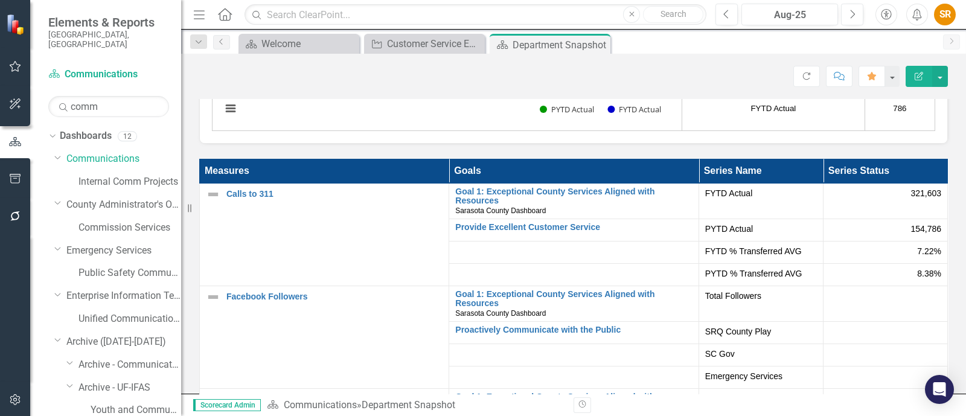
scroll to position [2382, 0]
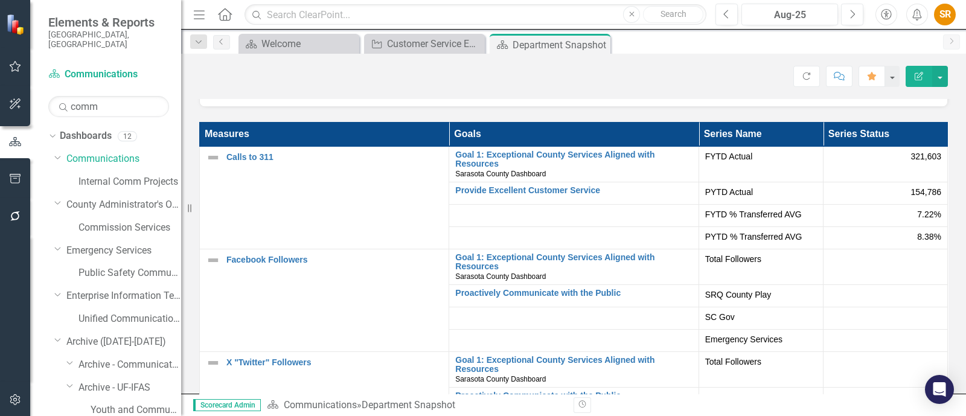
drag, startPoint x: 865, startPoint y: 259, endPoint x: 873, endPoint y: 269, distance: 11.6
click at [873, 267] on div at bounding box center [885, 260] width 112 height 14
click at [870, 267] on div at bounding box center [885, 260] width 112 height 14
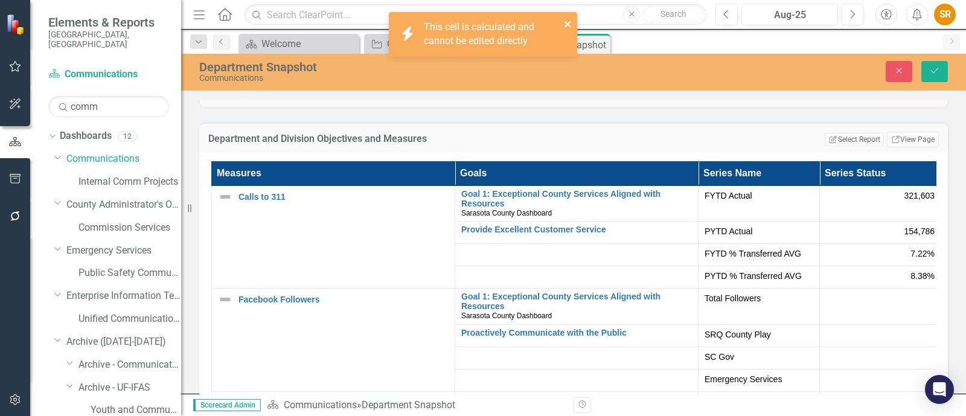
click at [567, 22] on icon "close" at bounding box center [568, 24] width 8 height 10
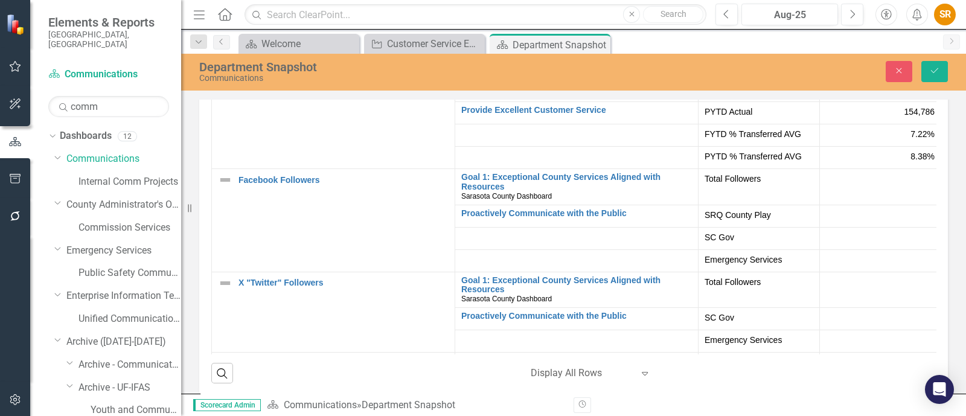
scroll to position [2475, 0]
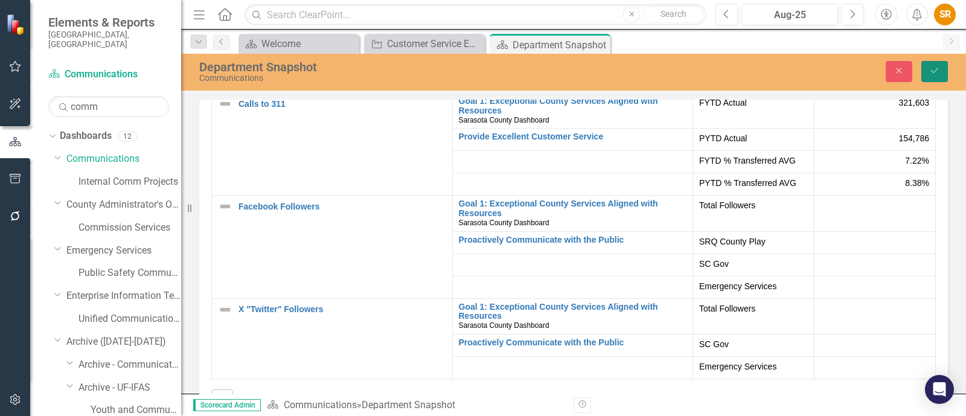
click at [927, 71] on button "Save" at bounding box center [934, 71] width 27 height 21
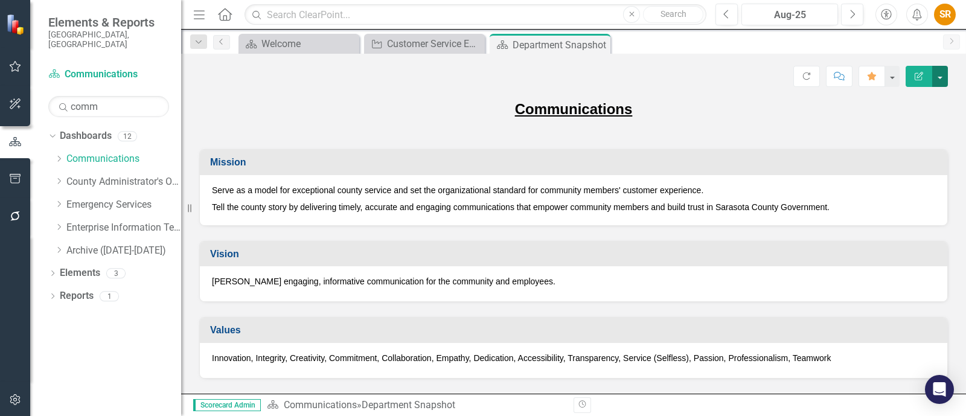
click at [938, 74] on button "button" at bounding box center [940, 76] width 16 height 21
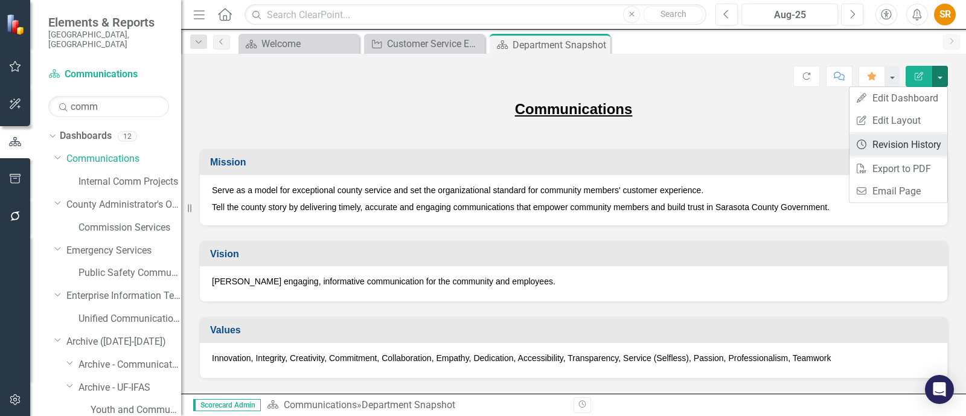
click at [896, 144] on link "Revision History Revision History" at bounding box center [898, 144] width 98 height 22
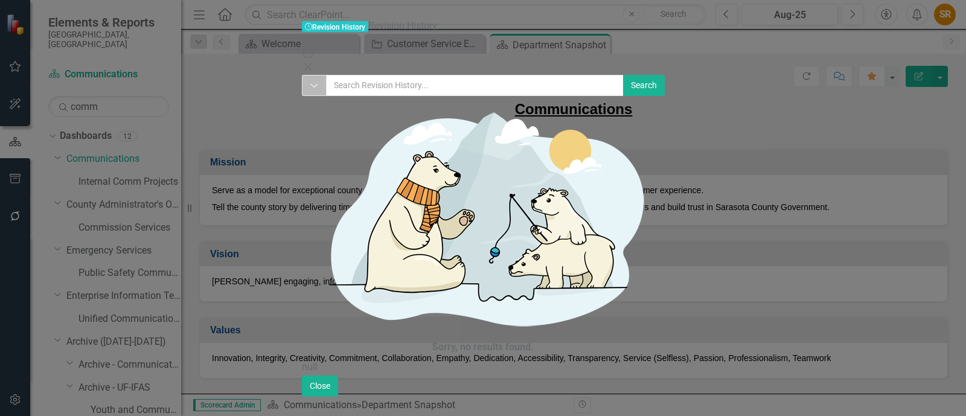
click at [310, 80] on icon "Dropdown" at bounding box center [314, 85] width 9 height 11
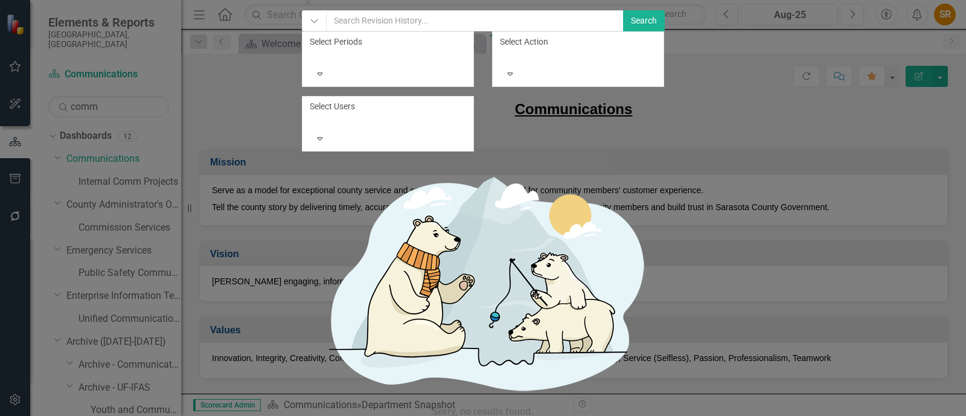
click at [314, 7] on icon "Close" at bounding box center [308, 3] width 12 height 10
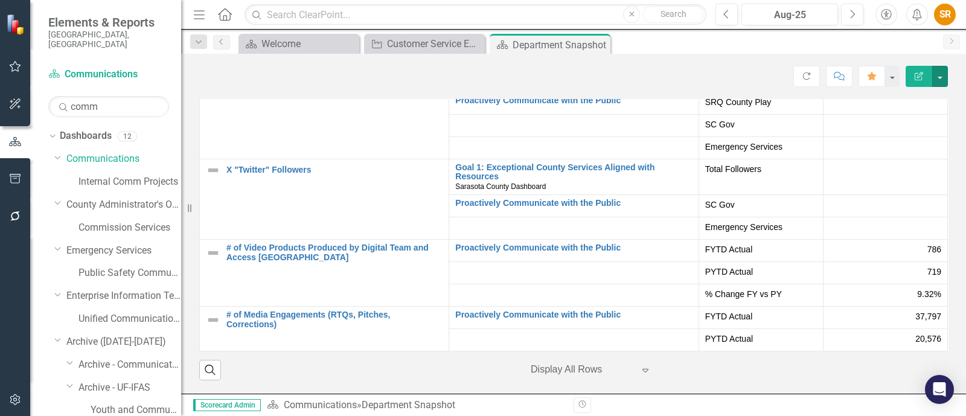
scroll to position [2540, 0]
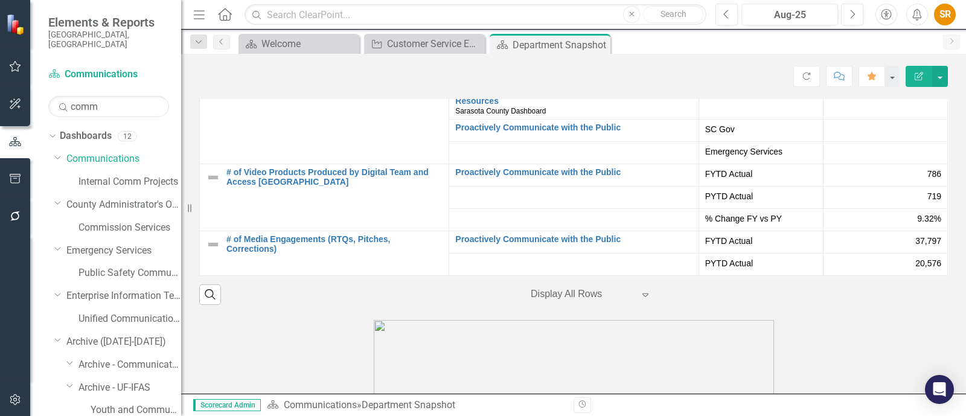
click at [869, 179] on div "786" at bounding box center [885, 174] width 112 height 12
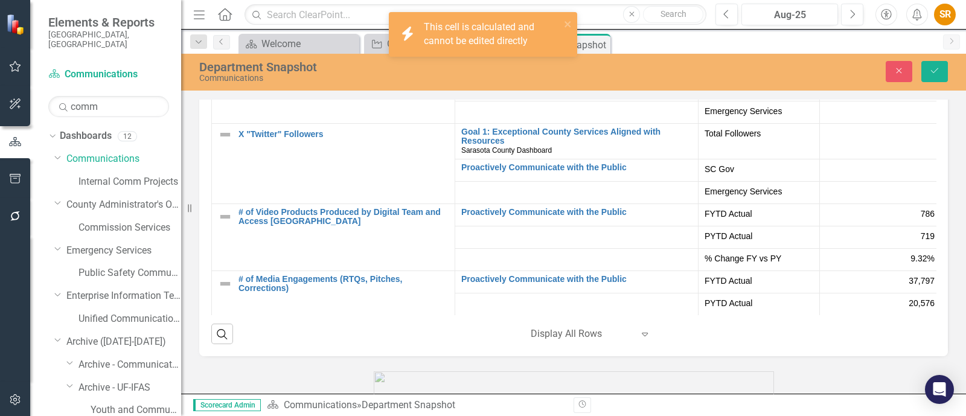
click at [869, 177] on div at bounding box center [880, 170] width 109 height 14
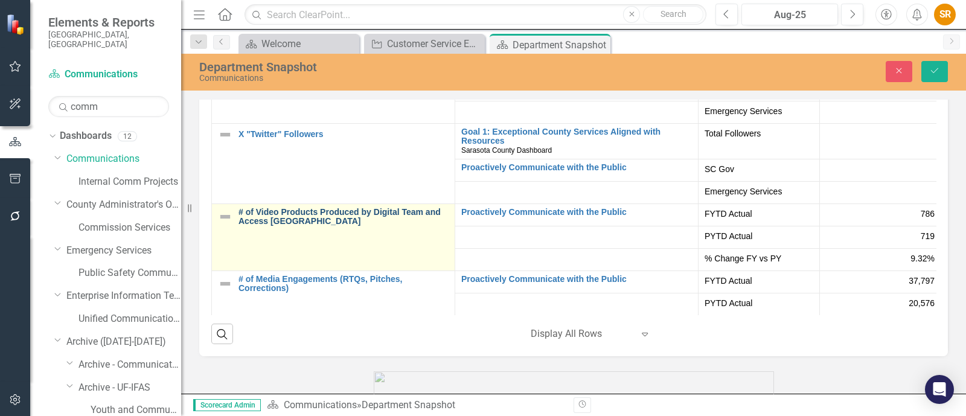
click at [339, 218] on link "# of Video Products Produced by Digital Team and Access [GEOGRAPHIC_DATA]" at bounding box center [343, 217] width 210 height 19
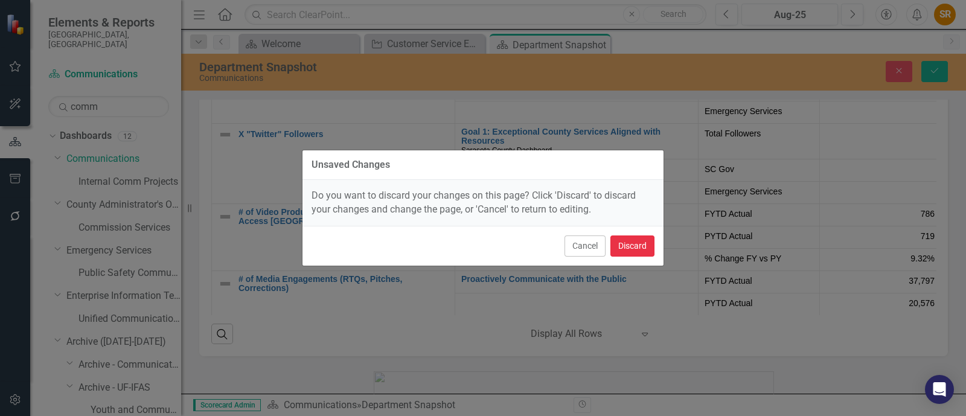
click at [622, 248] on button "Discard" at bounding box center [632, 245] width 44 height 21
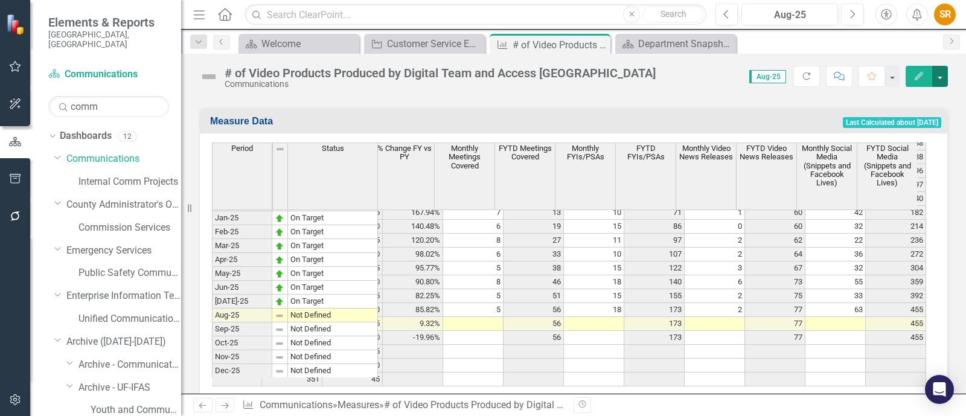
click at [941, 77] on button "button" at bounding box center [940, 76] width 16 height 21
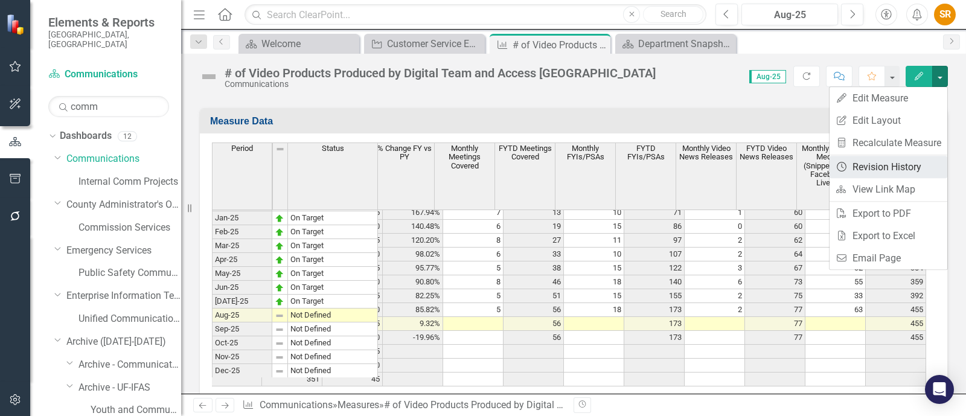
click at [914, 164] on link "Revision History Revision History" at bounding box center [888, 167] width 118 height 22
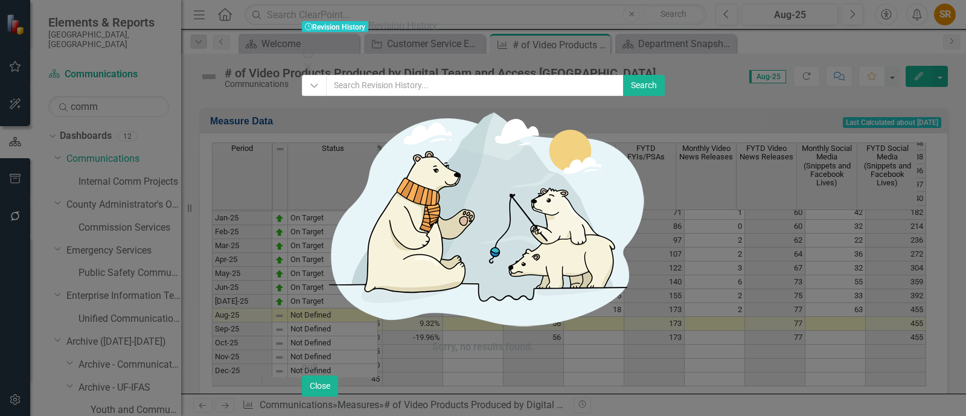
click at [314, 62] on icon "Close" at bounding box center [308, 67] width 12 height 10
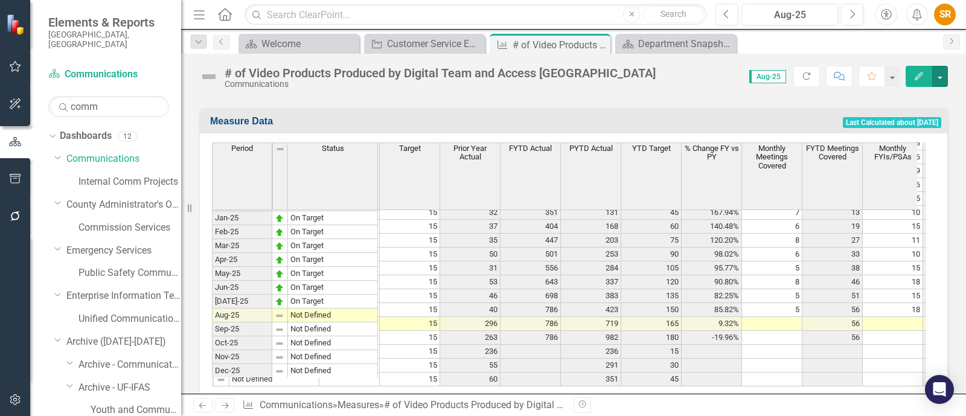
scroll to position [0, 29]
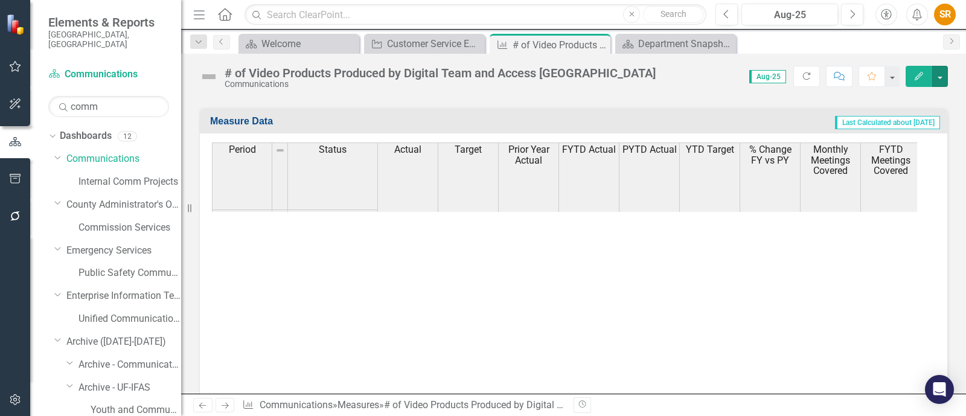
scroll to position [1873, 0]
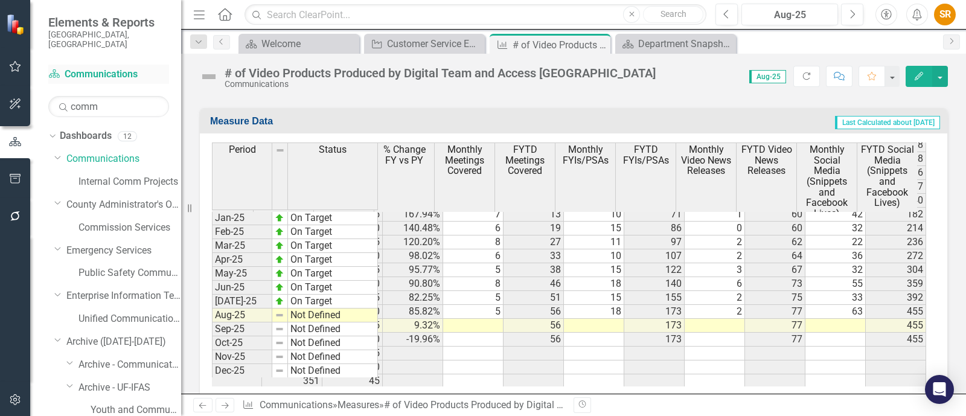
click at [107, 68] on link "Dashboard Communications" at bounding box center [108, 75] width 121 height 14
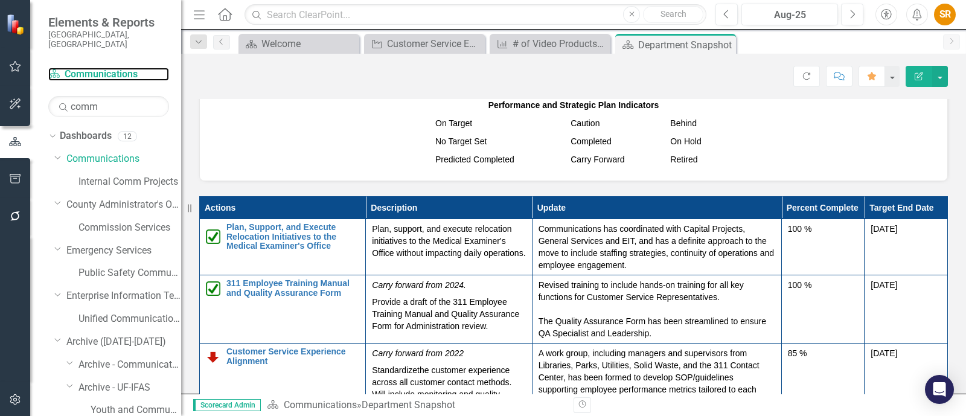
scroll to position [1282, 0]
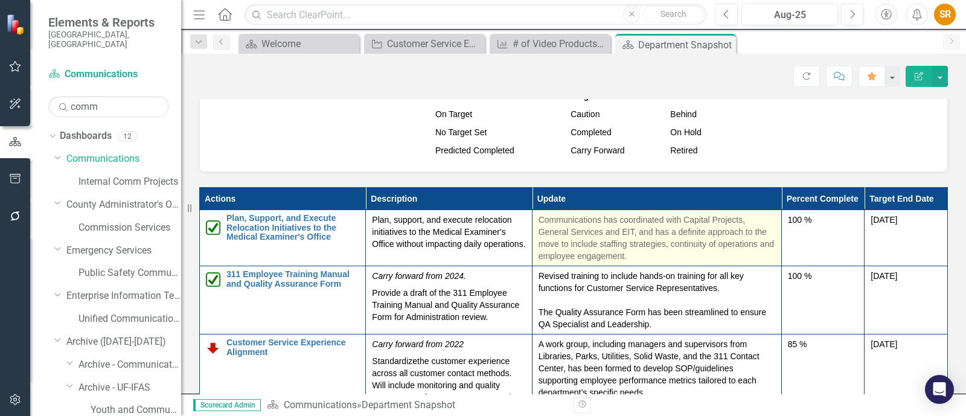
click at [666, 243] on p "Communications has coordinated with Capital Projects, General Services and EIT,…" at bounding box center [656, 238] width 237 height 48
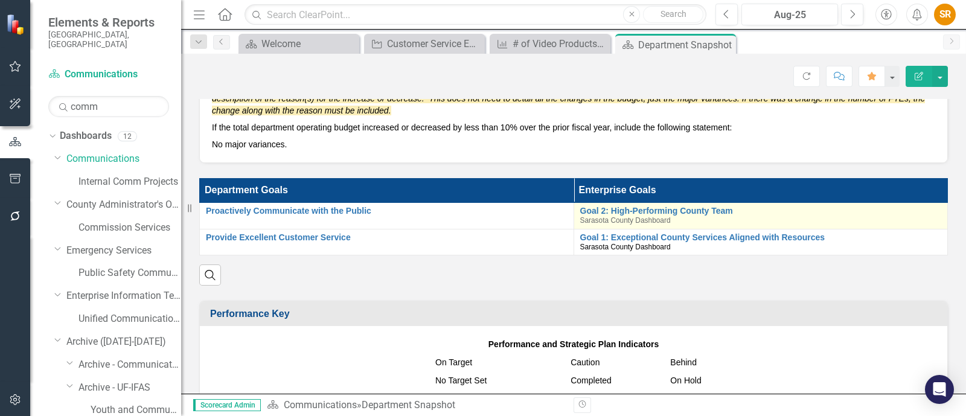
scroll to position [1055, 0]
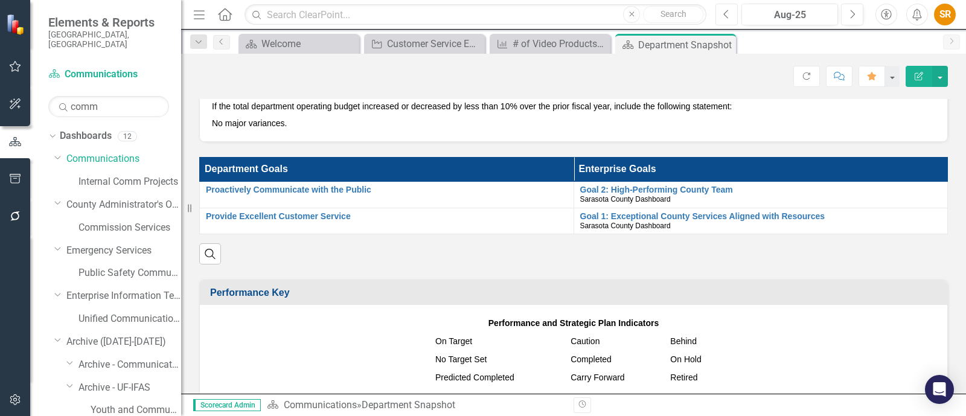
click at [730, 19] on button "Previous" at bounding box center [726, 15] width 22 height 22
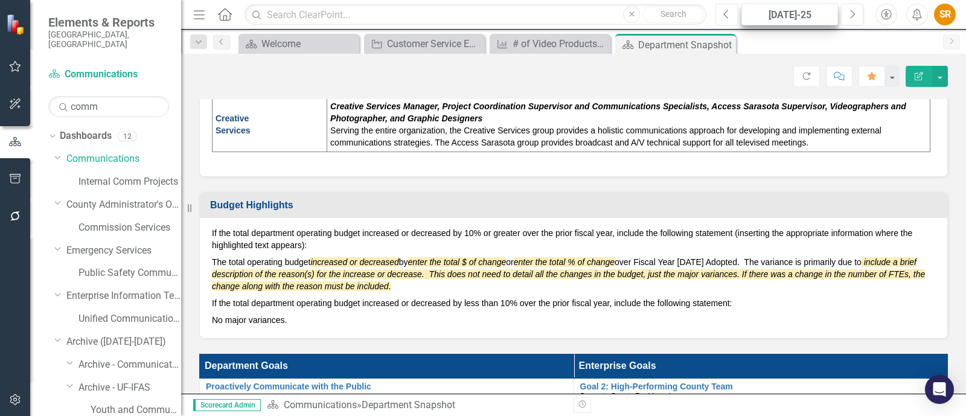
scroll to position [858, 0]
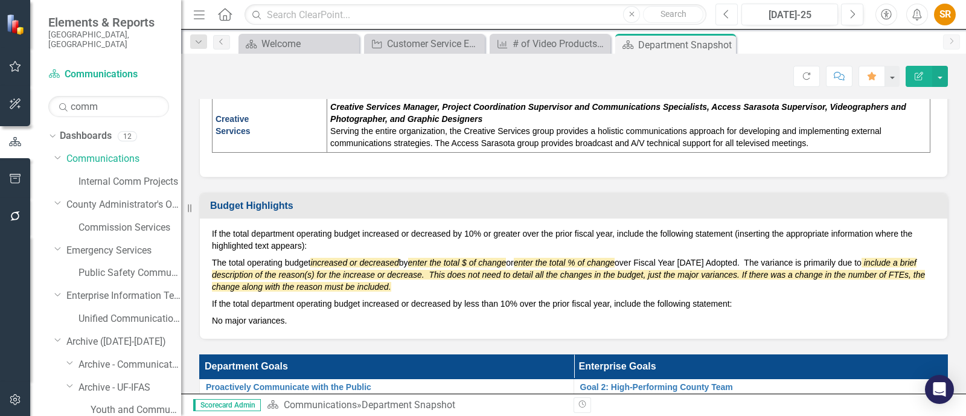
click at [727, 16] on icon "button" at bounding box center [726, 14] width 5 height 8
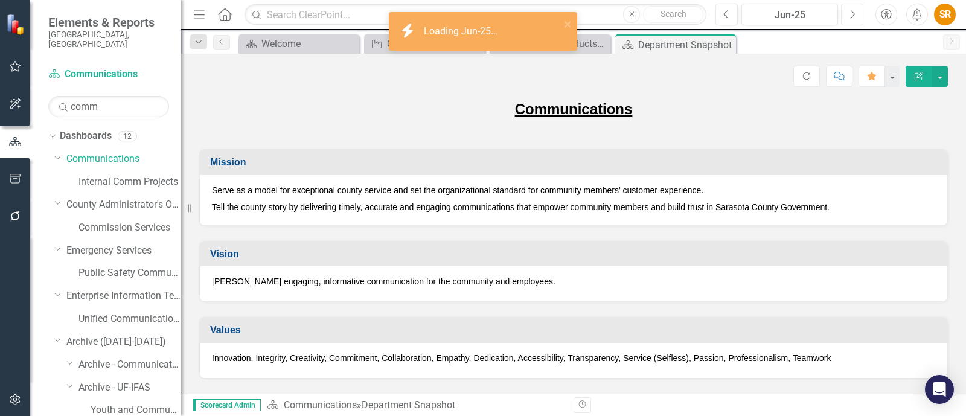
click at [859, 19] on button "Next" at bounding box center [852, 15] width 22 height 22
click at [856, 19] on button "Next" at bounding box center [852, 15] width 22 height 22
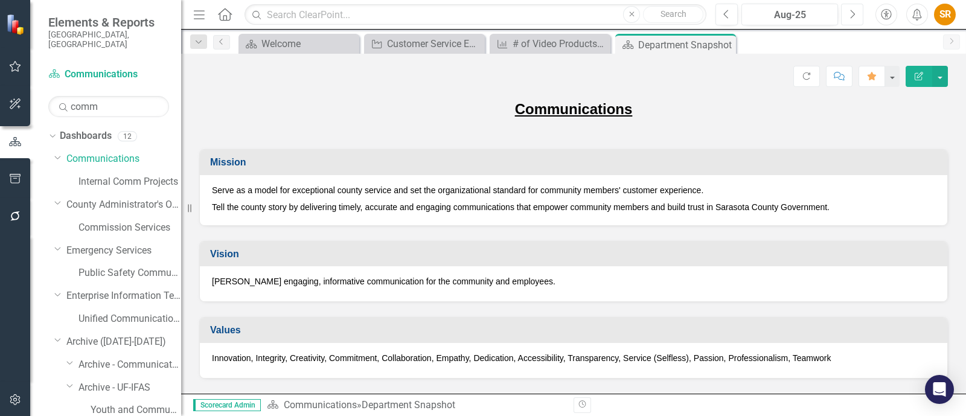
click at [850, 17] on icon "Next" at bounding box center [851, 14] width 7 height 11
click at [16, 67] on icon "button" at bounding box center [15, 67] width 13 height 10
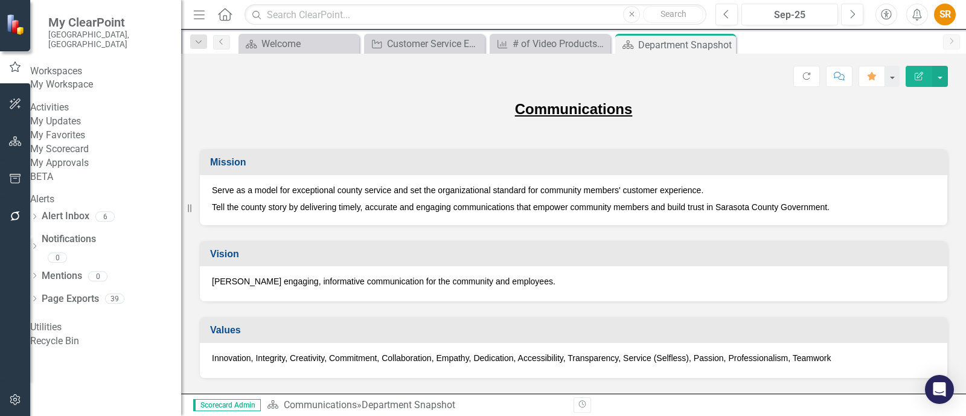
click at [92, 83] on link "My Workspace" at bounding box center [105, 85] width 151 height 14
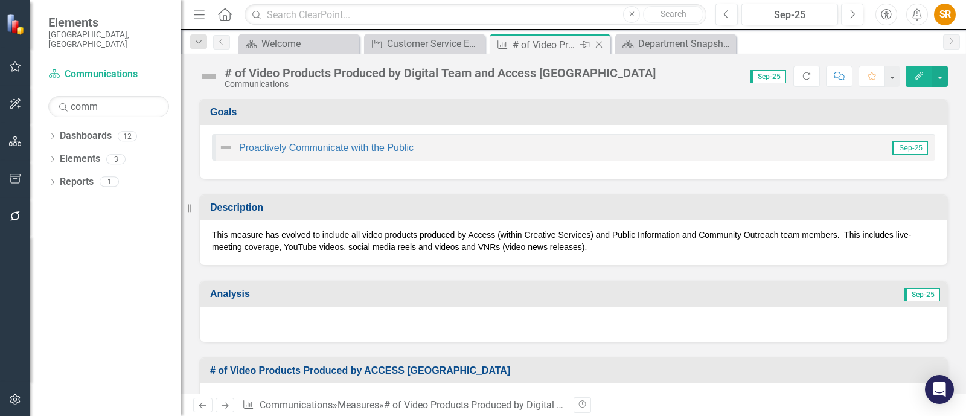
click at [599, 45] on icon at bounding box center [599, 45] width 7 height 7
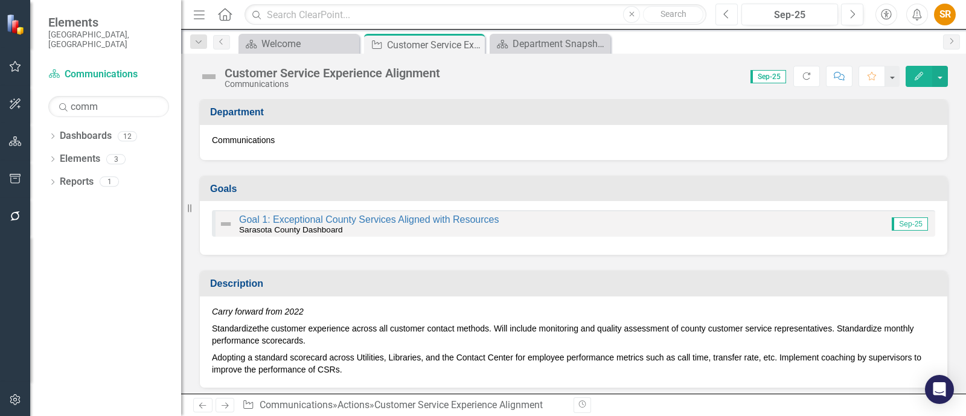
click at [731, 21] on button "Previous" at bounding box center [726, 15] width 22 height 22
click at [852, 17] on icon "Next" at bounding box center [851, 14] width 7 height 11
drag, startPoint x: 956, startPoint y: 143, endPoint x: 953, endPoint y: 128, distance: 15.4
